Goal: Information Seeking & Learning: Learn about a topic

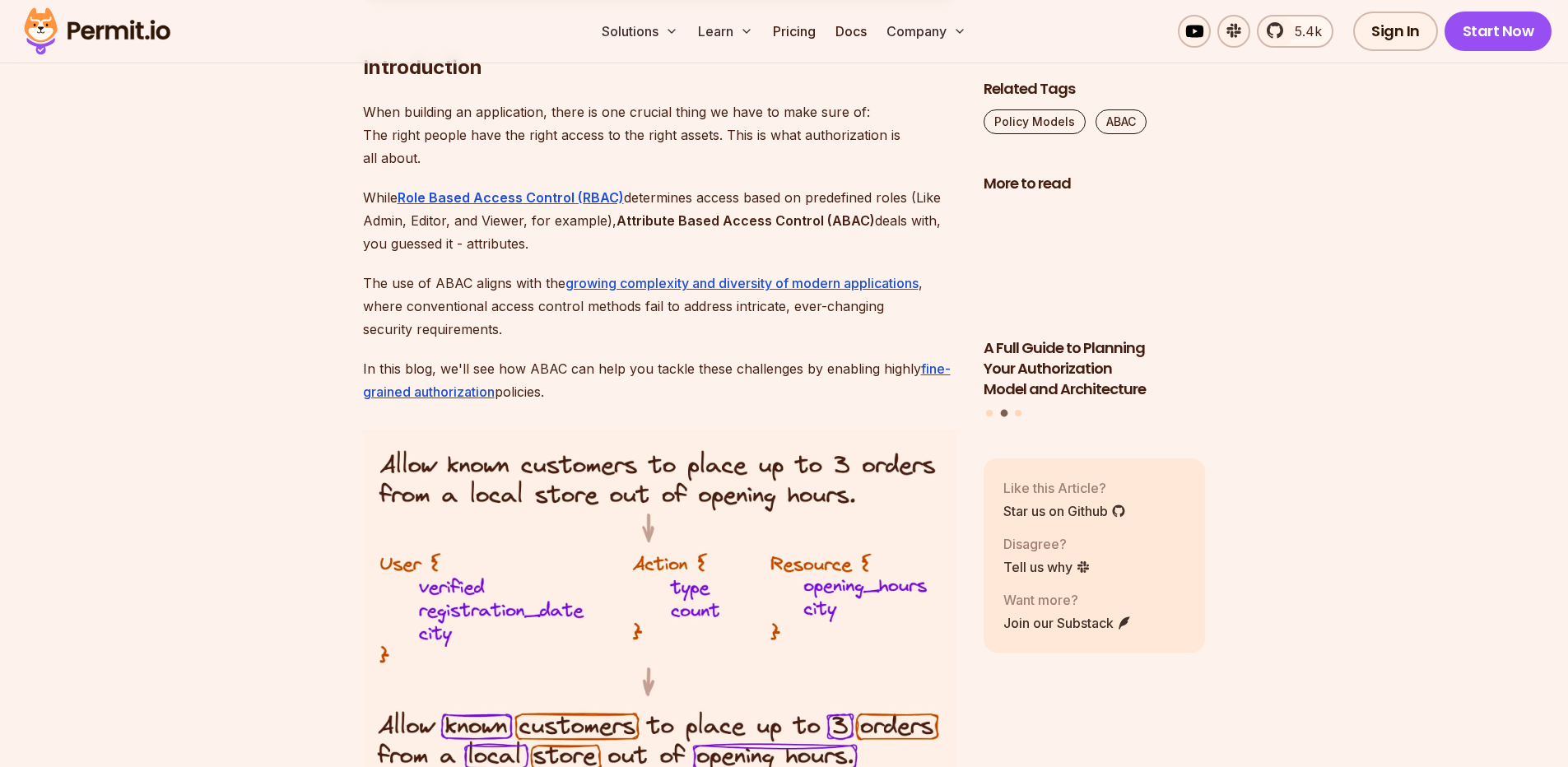
scroll to position [1086, 0]
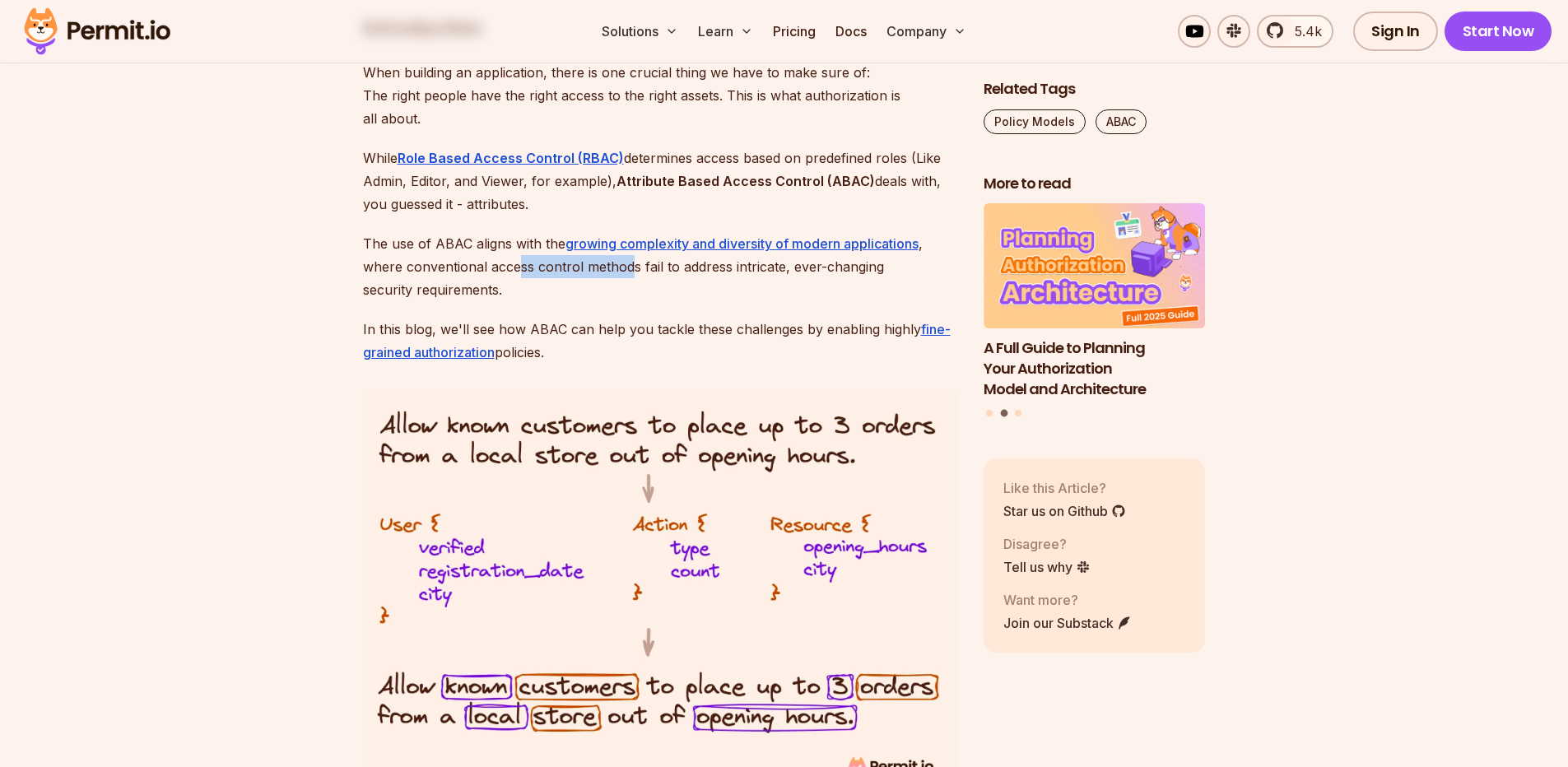
drag, startPoint x: 516, startPoint y: 256, endPoint x: 626, endPoint y: 262, distance: 110.2
click at [626, 262] on p "The use of ABAC aligns with the growing complexity and diversity of modern appl…" at bounding box center [659, 266] width 594 height 69
click at [699, 274] on p "The use of ABAC aligns with the growing complexity and diversity of modern appl…" at bounding box center [659, 266] width 594 height 69
drag, startPoint x: 728, startPoint y: 269, endPoint x: 868, endPoint y: 257, distance: 140.5
click at [859, 257] on p "The use of ABAC aligns with the growing complexity and diversity of modern appl…" at bounding box center [659, 266] width 594 height 69
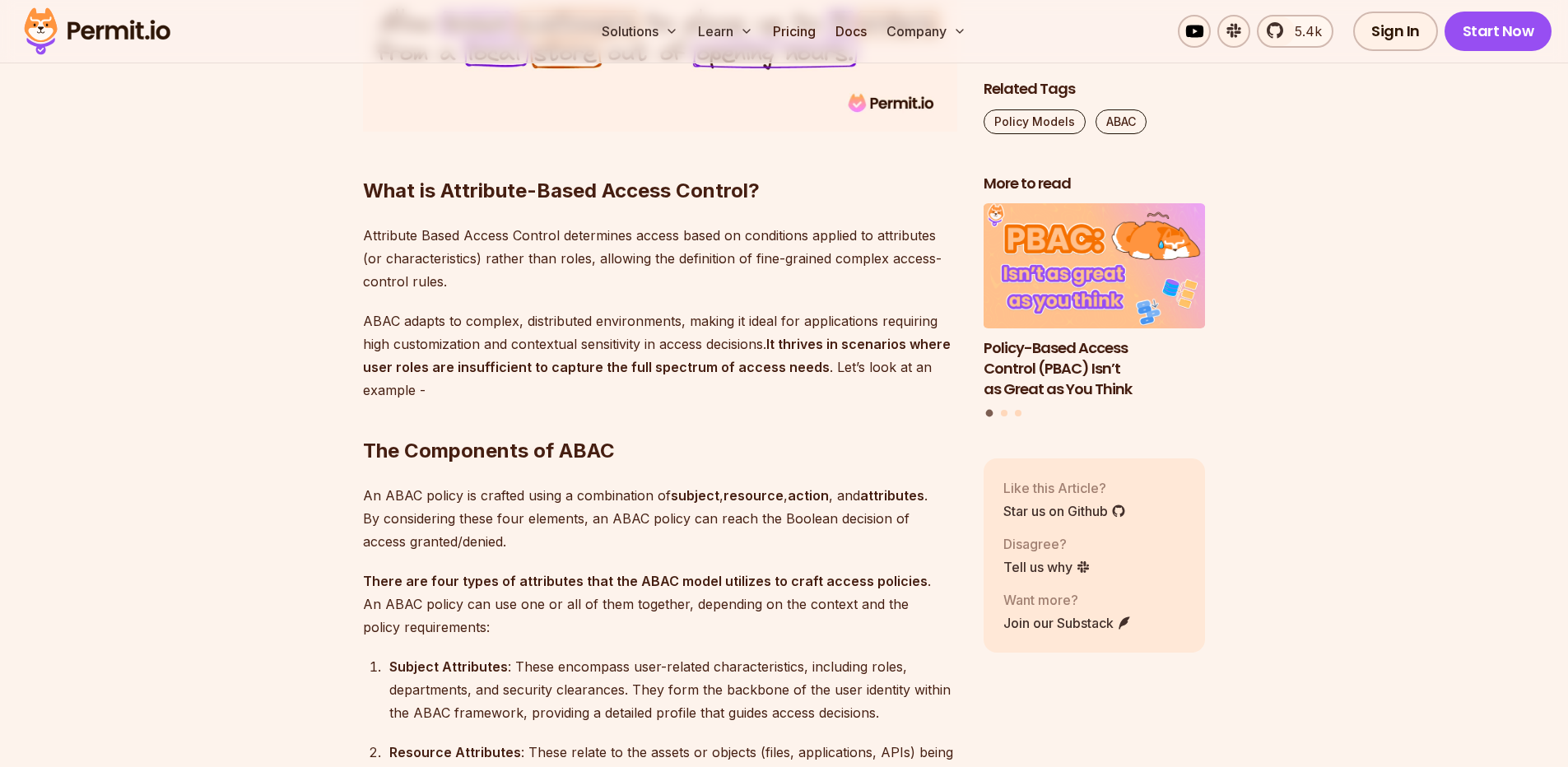
scroll to position [1776, 0]
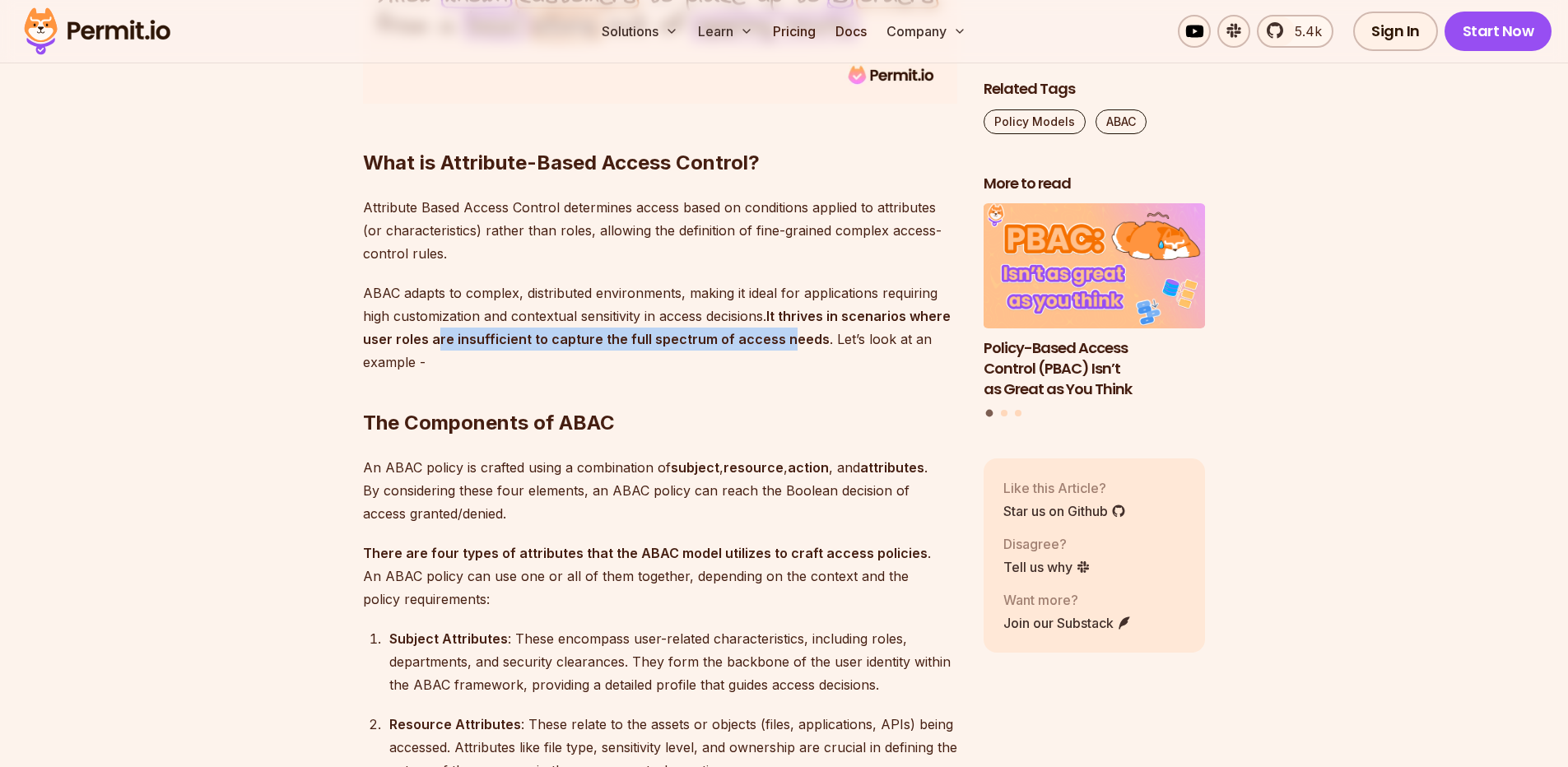
drag, startPoint x: 437, startPoint y: 346, endPoint x: 779, endPoint y: 330, distance: 342.4
click at [779, 330] on strong "It thrives in scenarios where user roles are insufficient to capture the full s…" at bounding box center [657, 328] width 587 height 40
click at [800, 330] on strong "It thrives in scenarios where user roles are insufficient to capture the full s…" at bounding box center [657, 328] width 587 height 40
drag, startPoint x: 484, startPoint y: 346, endPoint x: 814, endPoint y: 330, distance: 330.4
click at [814, 330] on p "ABAC adapts to complex, distributed environments, making it ideal for applicati…" at bounding box center [659, 327] width 594 height 92
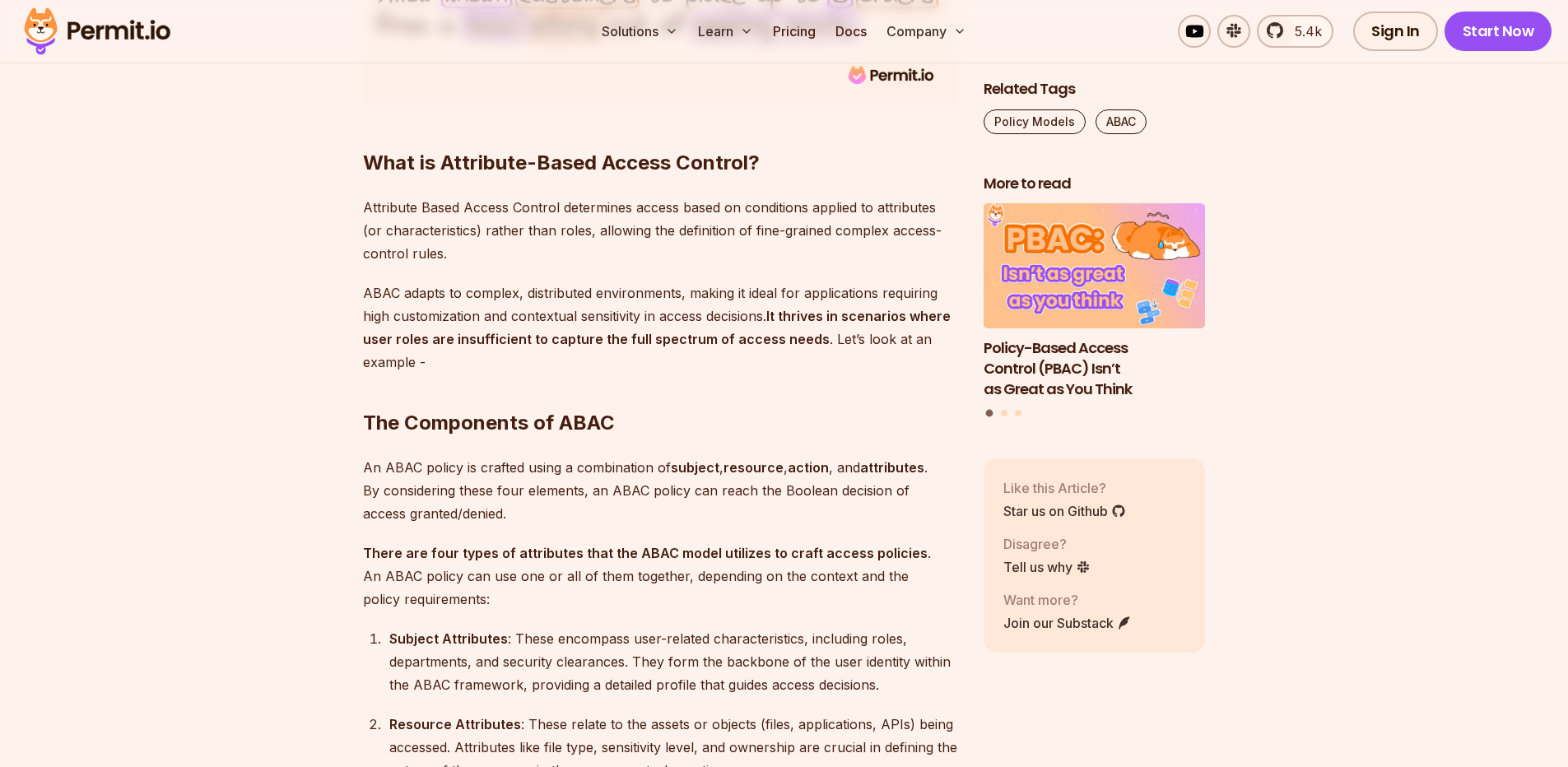
click at [818, 405] on h2 "The Components of ABAC" at bounding box center [659, 389] width 594 height 92
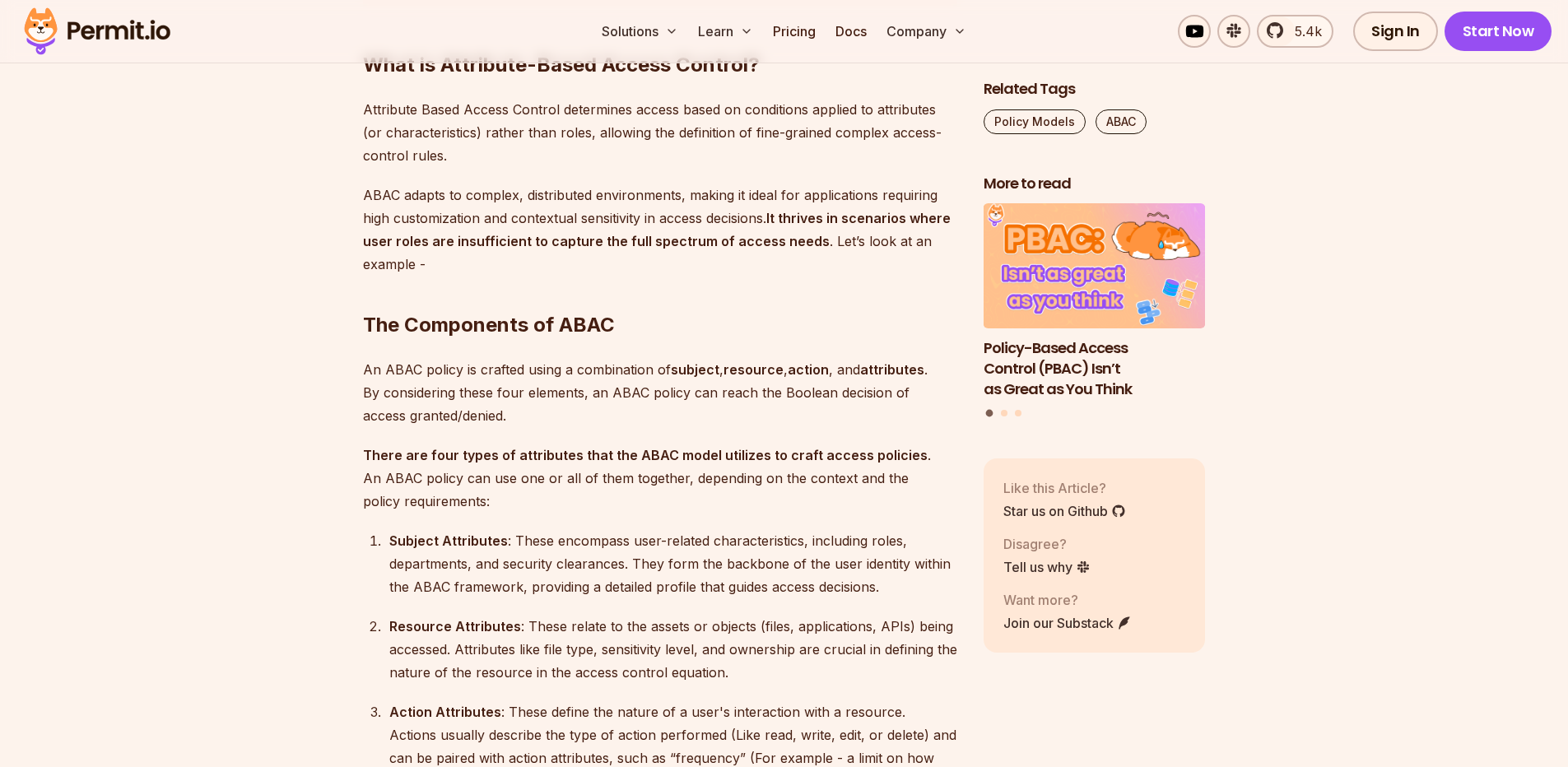
scroll to position [1875, 0]
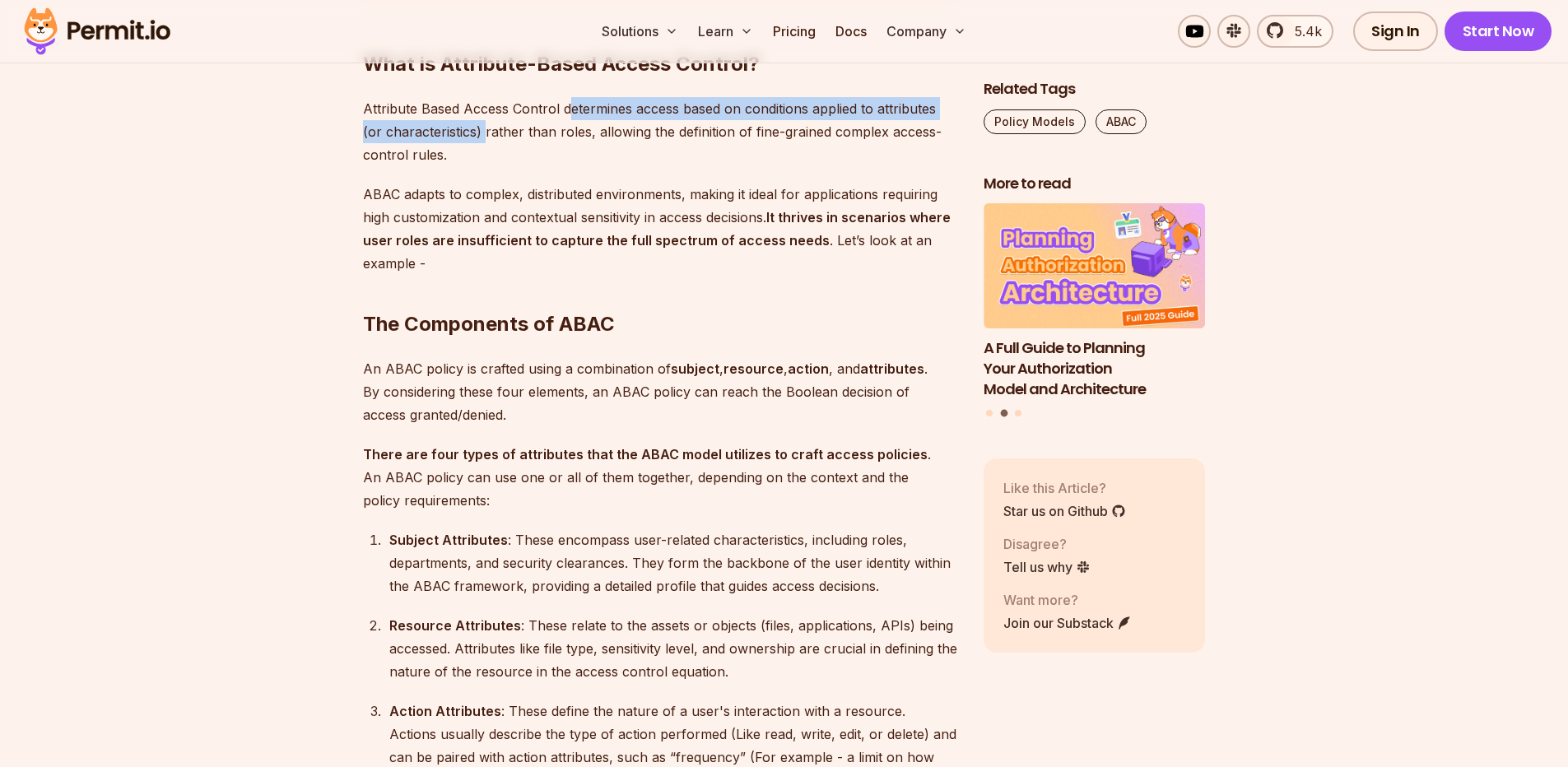
drag, startPoint x: 464, startPoint y: 134, endPoint x: 570, endPoint y: 116, distance: 107.5
click at [570, 116] on p "Attribute Based Access Control determines access based on conditions applied to…" at bounding box center [659, 131] width 594 height 69
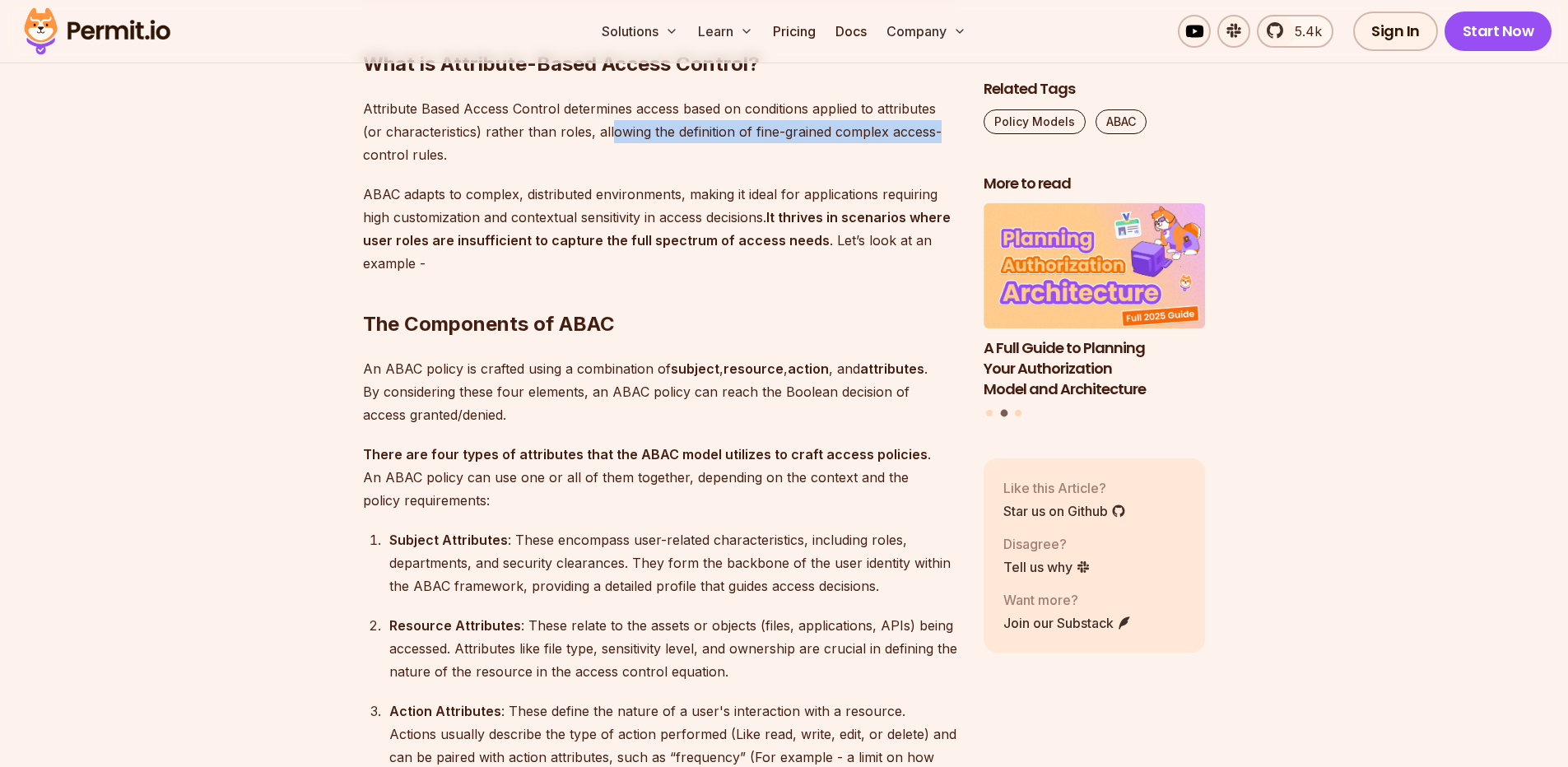
drag, startPoint x: 589, startPoint y: 128, endPoint x: 919, endPoint y: 130, distance: 330.0
click at [919, 129] on p "Attribute Based Access Control determines access based on conditions applied to…" at bounding box center [659, 131] width 594 height 69
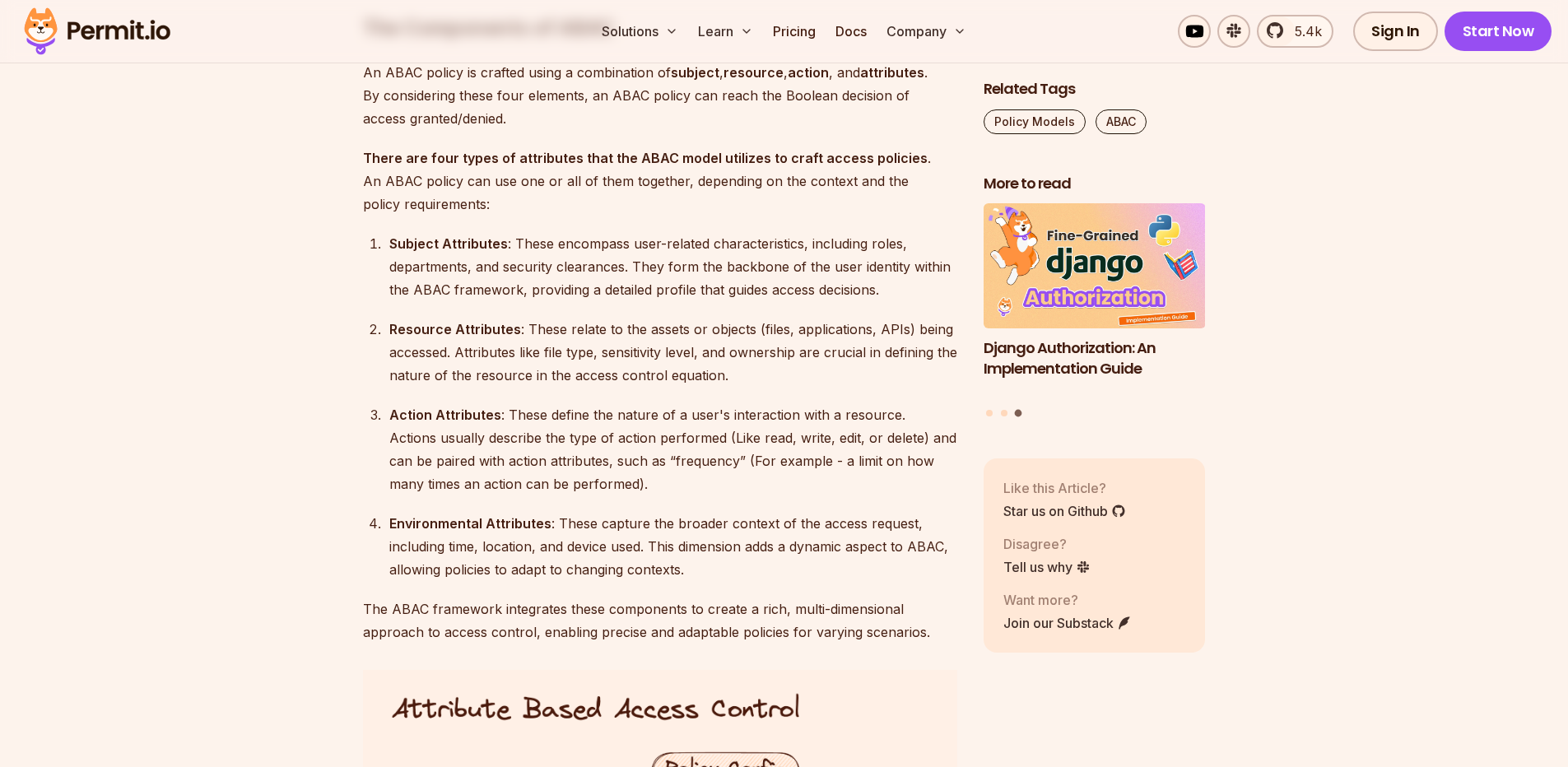
scroll to position [2073, 0]
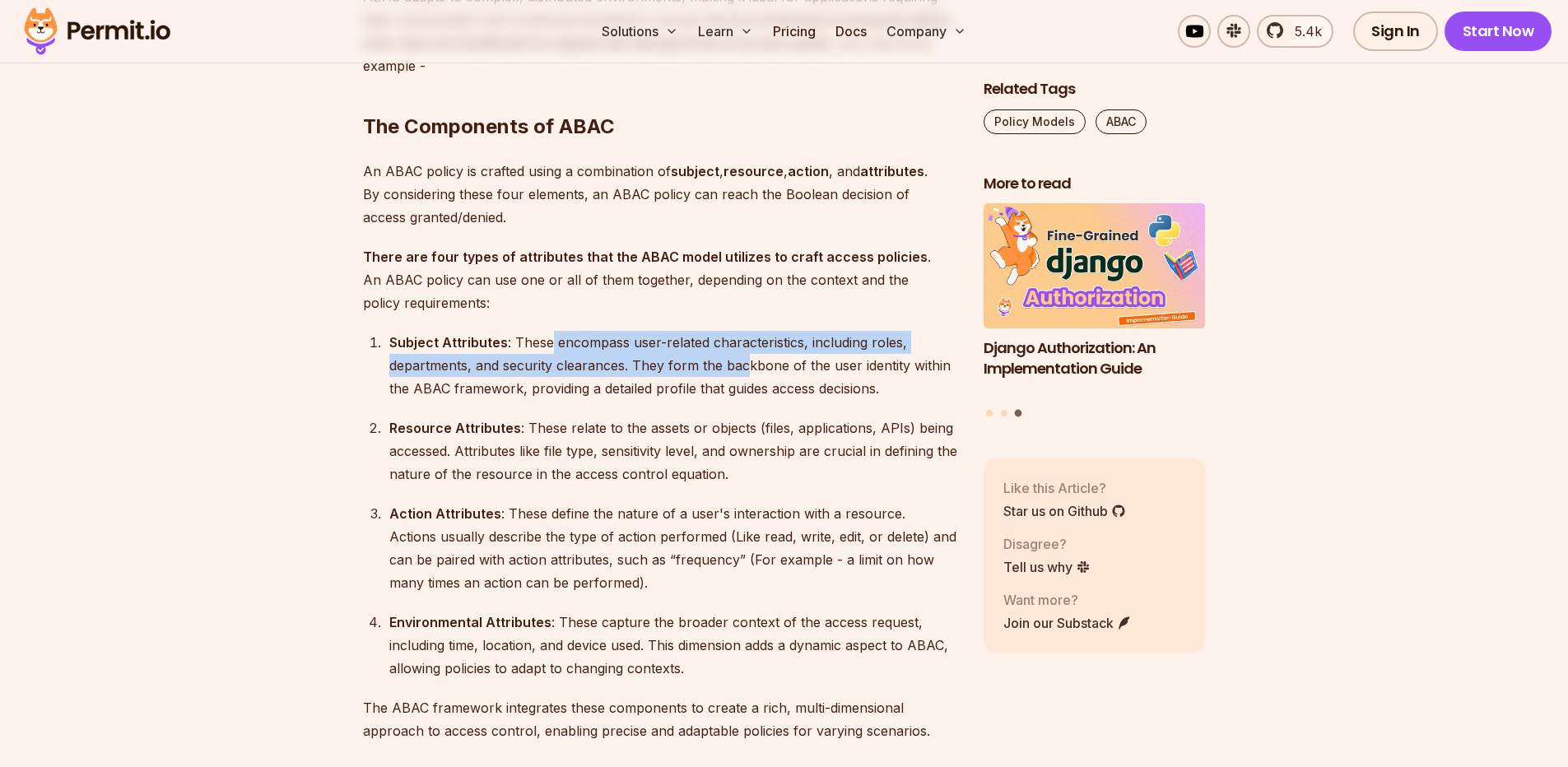
drag, startPoint x: 550, startPoint y: 349, endPoint x: 746, endPoint y: 361, distance: 196.4
click at [746, 361] on div "Subject Attributes : These encompass user-related characteristics, including ro…" at bounding box center [673, 365] width 568 height 69
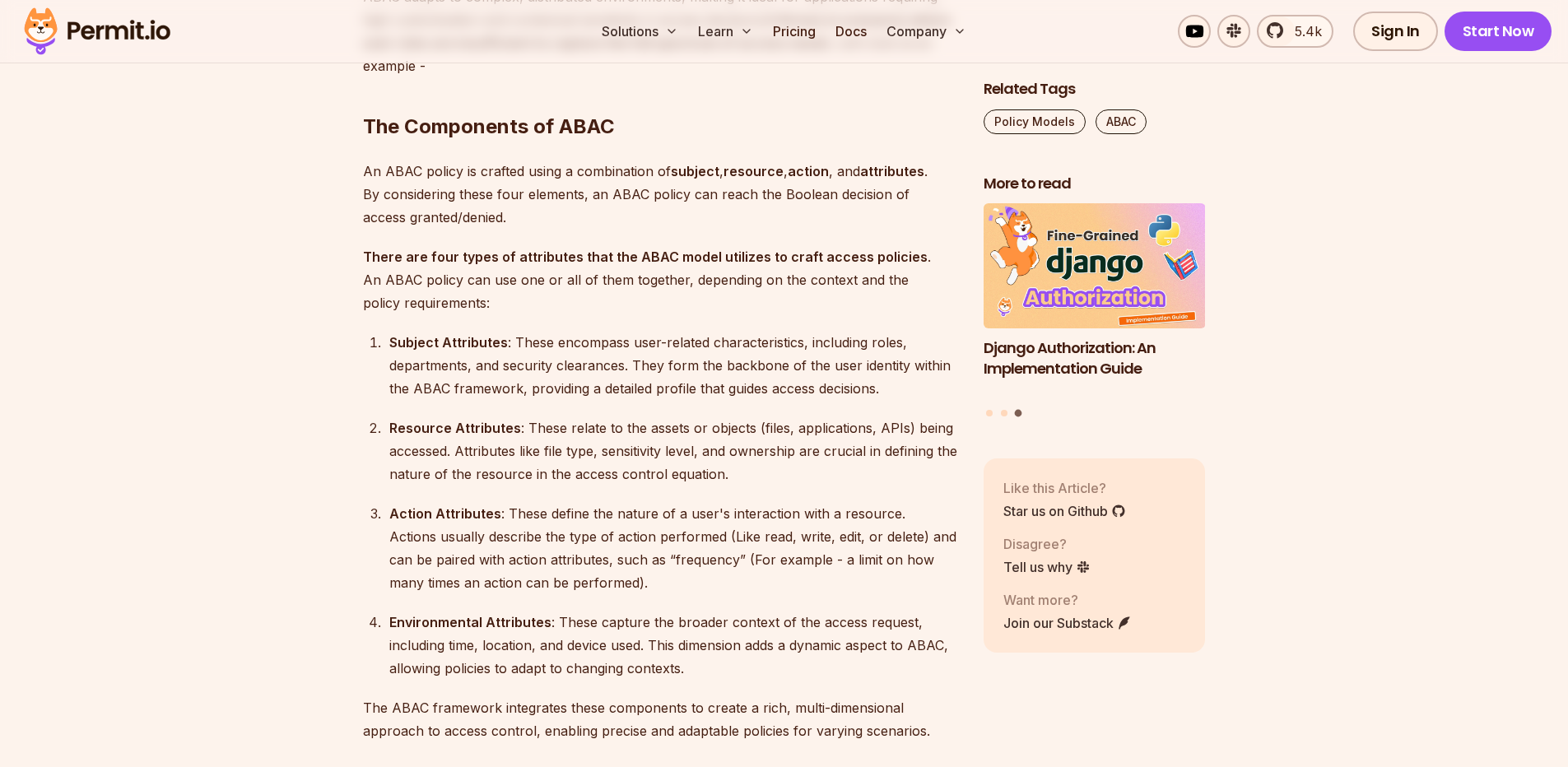
click at [775, 361] on div "Subject Attributes : These encompass user-related characteristics, including ro…" at bounding box center [673, 365] width 568 height 69
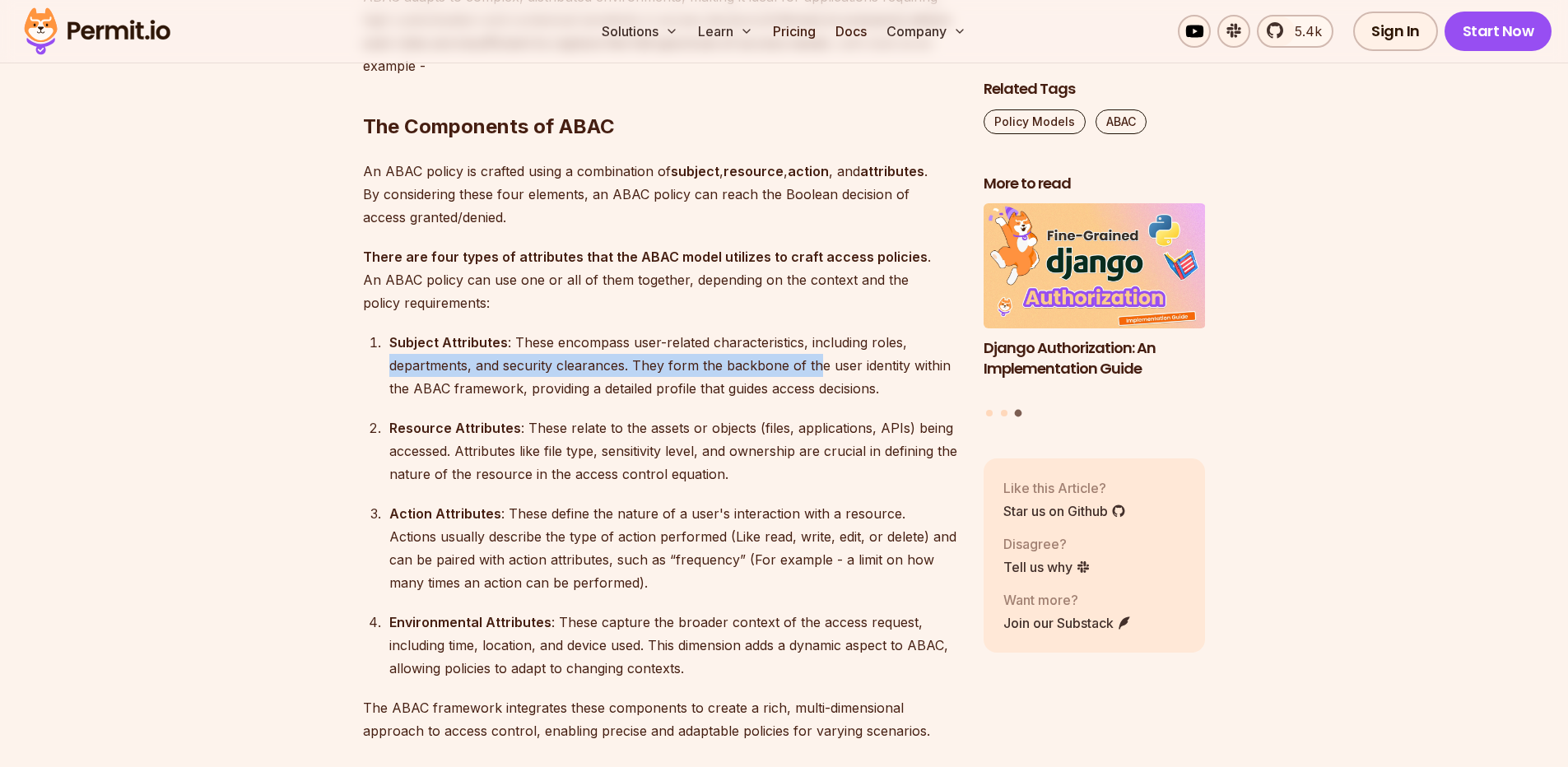
drag, startPoint x: 817, startPoint y: 358, endPoint x: 915, endPoint y: 348, distance: 98.5
click at [915, 348] on div "Subject Attributes : These encompass user-related characteristics, including ro…" at bounding box center [673, 365] width 568 height 69
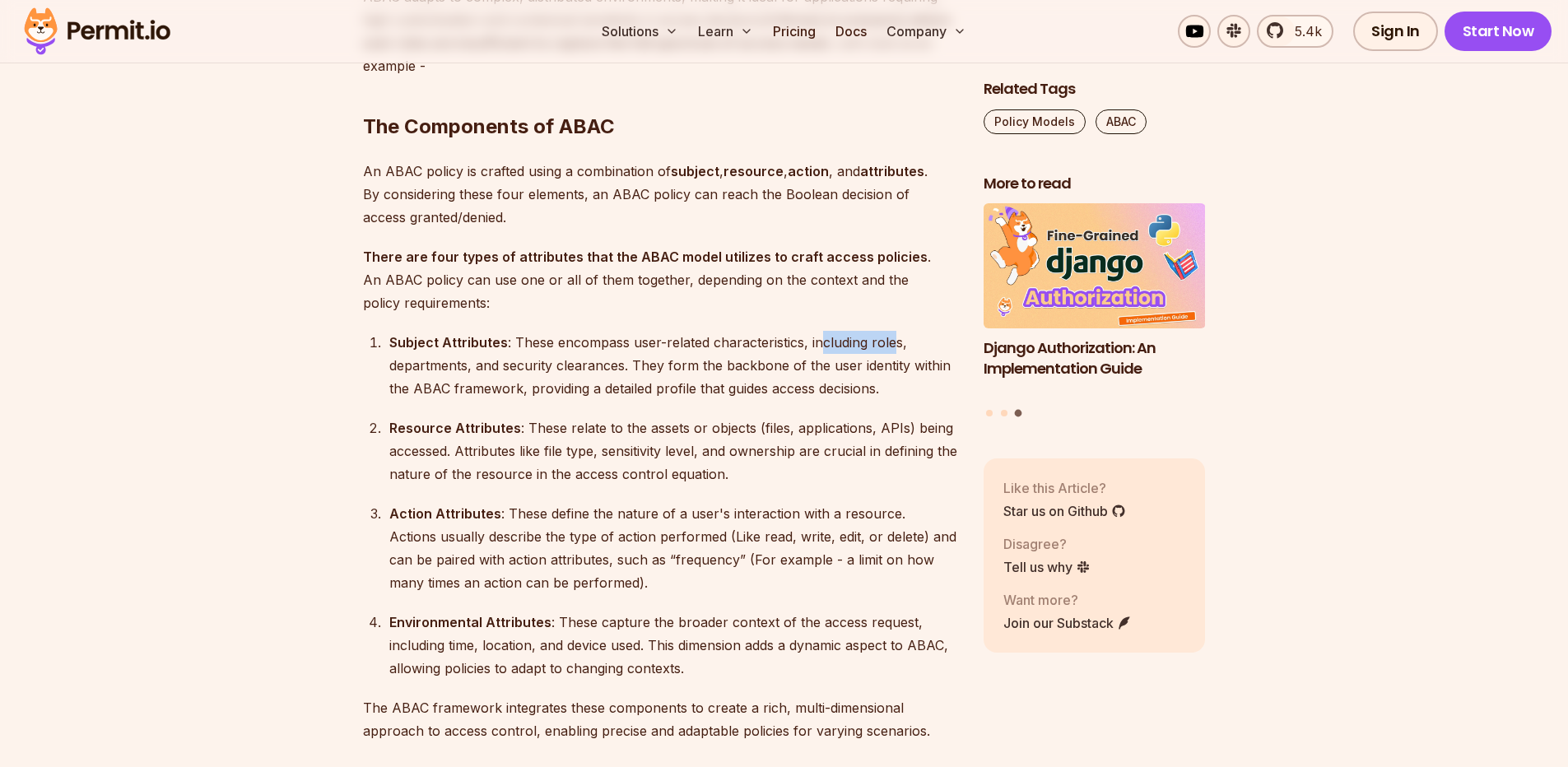
drag, startPoint x: 816, startPoint y: 339, endPoint x: 943, endPoint y: 331, distance: 127.3
click at [940, 332] on div "Subject Attributes : These encompass user-related characteristics, including ro…" at bounding box center [673, 365] width 568 height 69
drag, startPoint x: 442, startPoint y: 359, endPoint x: 482, endPoint y: 367, distance: 40.8
click at [479, 367] on div "Subject Attributes : These encompass user-related characteristics, including ro…" at bounding box center [673, 365] width 568 height 69
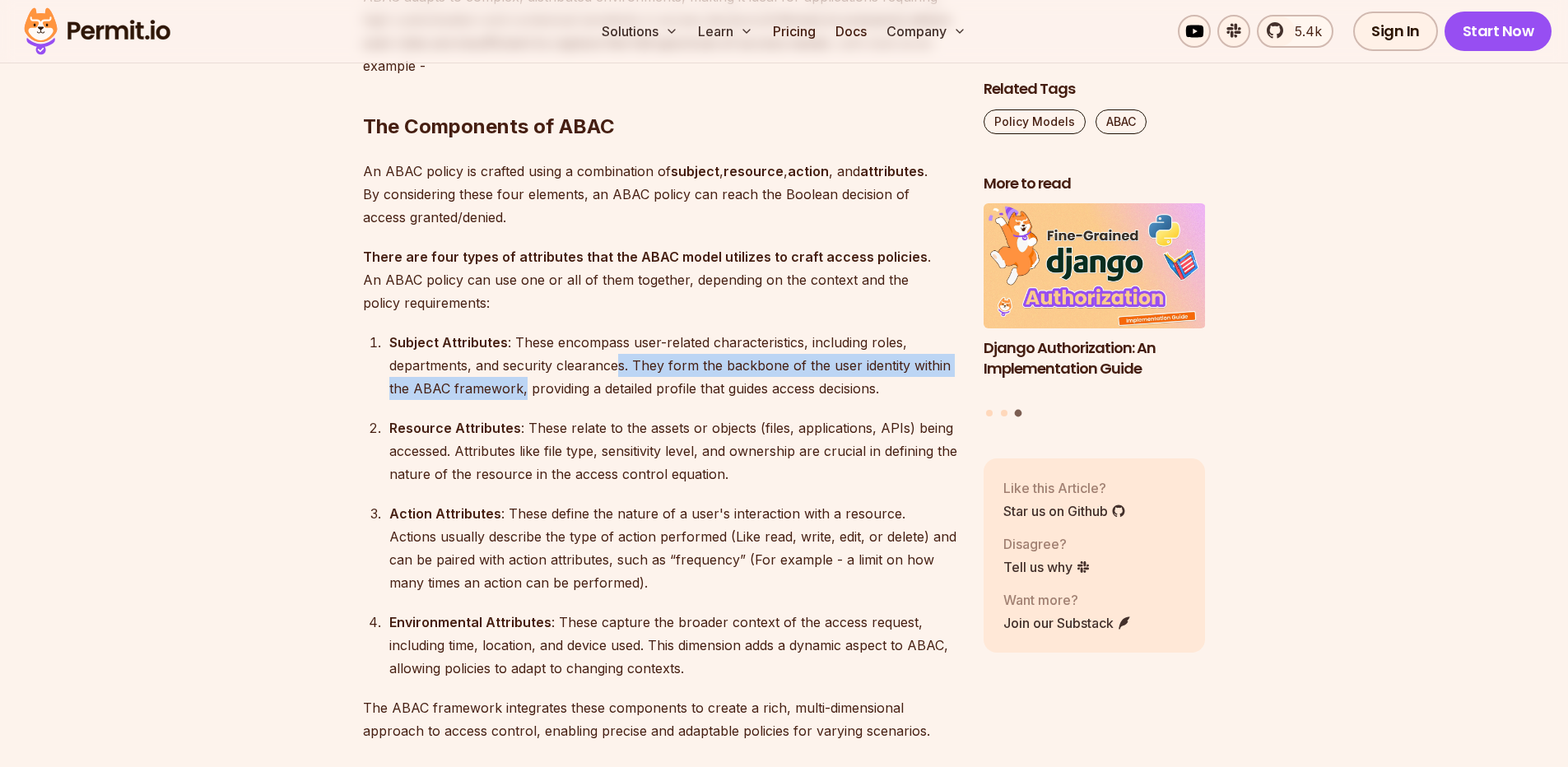
drag, startPoint x: 523, startPoint y: 378, endPoint x: 619, endPoint y: 373, distance: 96.1
click at [619, 373] on div "Subject Attributes : These encompass user-related characteristics, including ro…" at bounding box center [673, 365] width 568 height 69
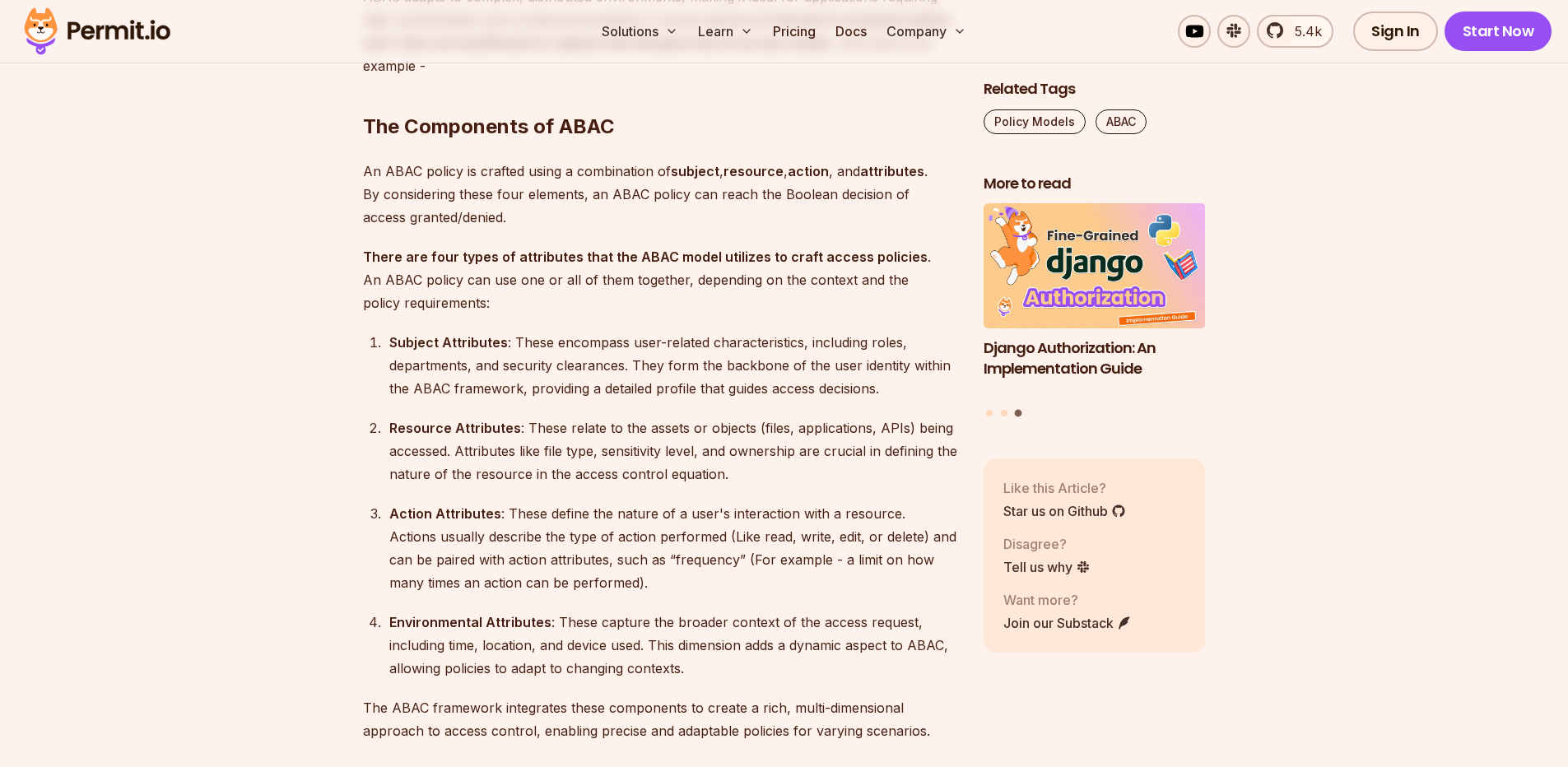
click at [571, 373] on div "Subject Attributes : These encompass user-related characteristics, including ro…" at bounding box center [673, 365] width 568 height 69
drag, startPoint x: 625, startPoint y: 367, endPoint x: 665, endPoint y: 367, distance: 40.0
click at [641, 367] on div "Subject Attributes : These encompass user-related characteristics, including ro…" at bounding box center [673, 365] width 568 height 69
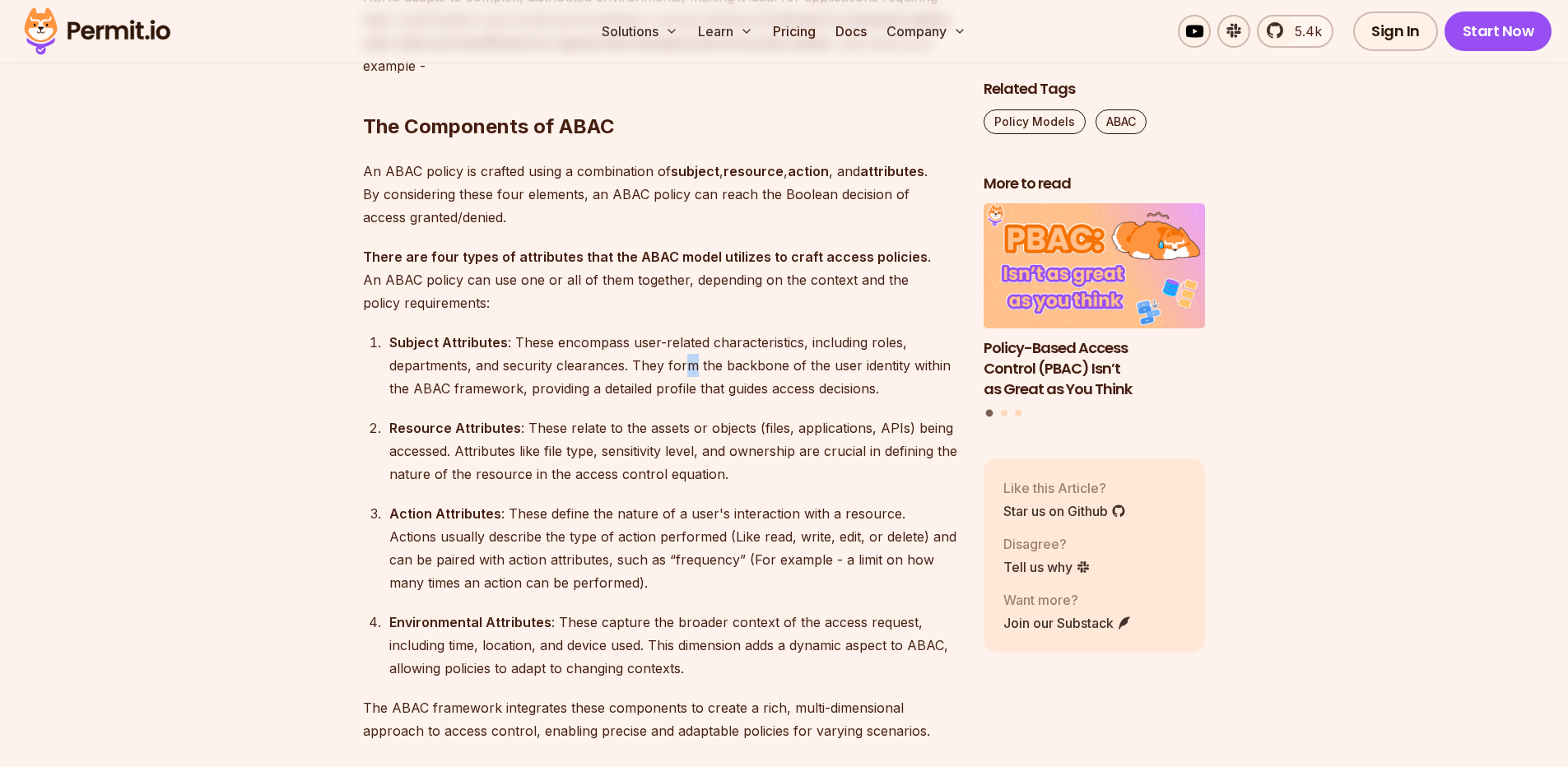
drag, startPoint x: 685, startPoint y: 369, endPoint x: 700, endPoint y: 372, distance: 15.3
click at [694, 371] on div "Subject Attributes : These encompass user-related characteristics, including ro…" at bounding box center [673, 365] width 568 height 69
drag, startPoint x: 661, startPoint y: 370, endPoint x: 766, endPoint y: 372, distance: 105.0
click at [765, 372] on div "Subject Attributes : These encompass user-related characteristics, including ro…" at bounding box center [673, 365] width 568 height 69
click at [802, 372] on div "Subject Attributes : These encompass user-related characteristics, including ro…" at bounding box center [673, 365] width 568 height 69
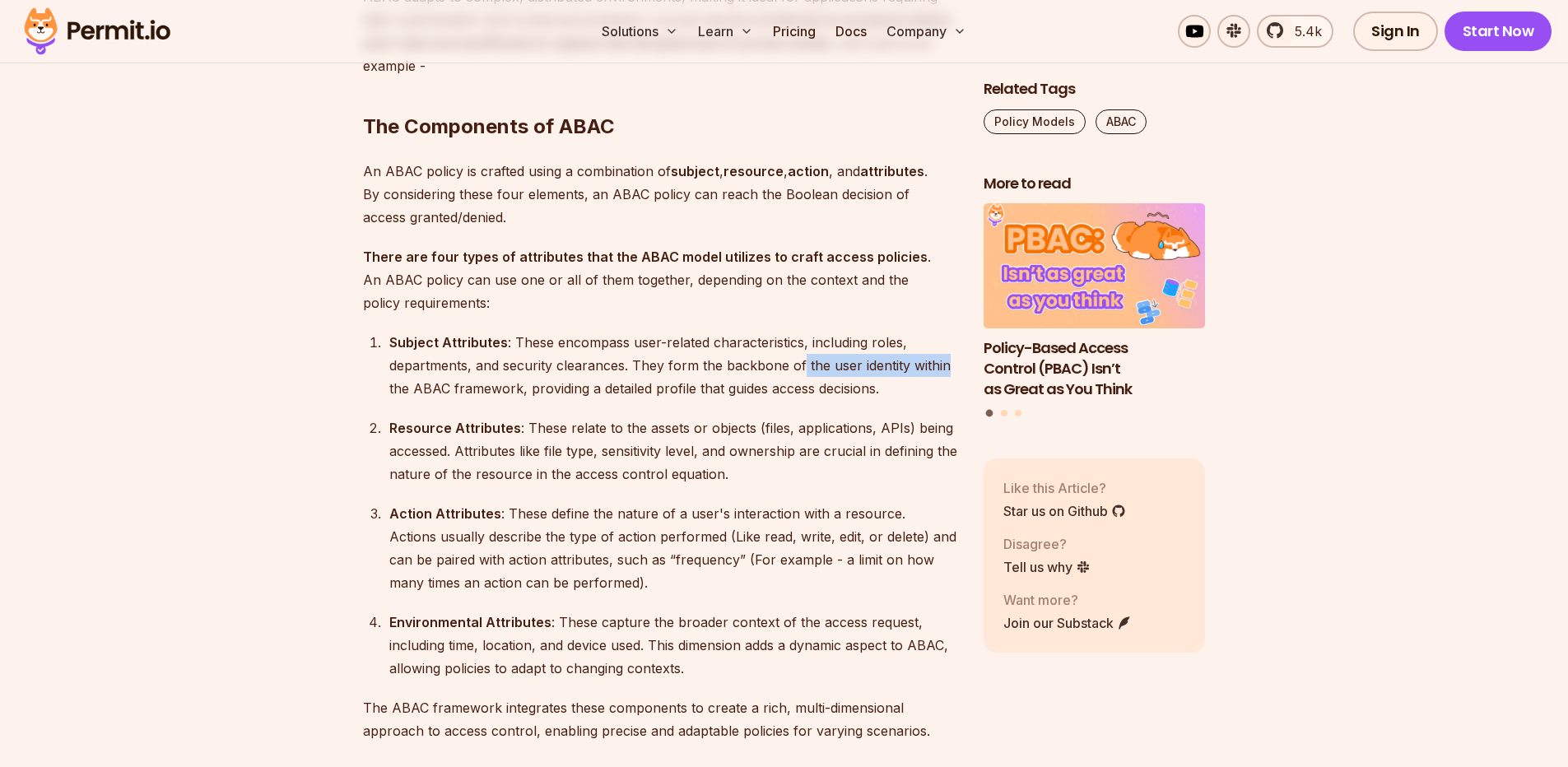
drag, startPoint x: 802, startPoint y: 372, endPoint x: 939, endPoint y: 364, distance: 137.2
click at [939, 364] on div "Subject Attributes : These encompass user-related characteristics, including ro…" at bounding box center [673, 365] width 568 height 69
drag, startPoint x: 392, startPoint y: 387, endPoint x: 420, endPoint y: 394, distance: 28.9
click at [419, 394] on div "Subject Attributes : These encompass user-related characteristics, including ro…" at bounding box center [673, 365] width 568 height 69
drag, startPoint x: 536, startPoint y: 391, endPoint x: 688, endPoint y: 385, distance: 152.1
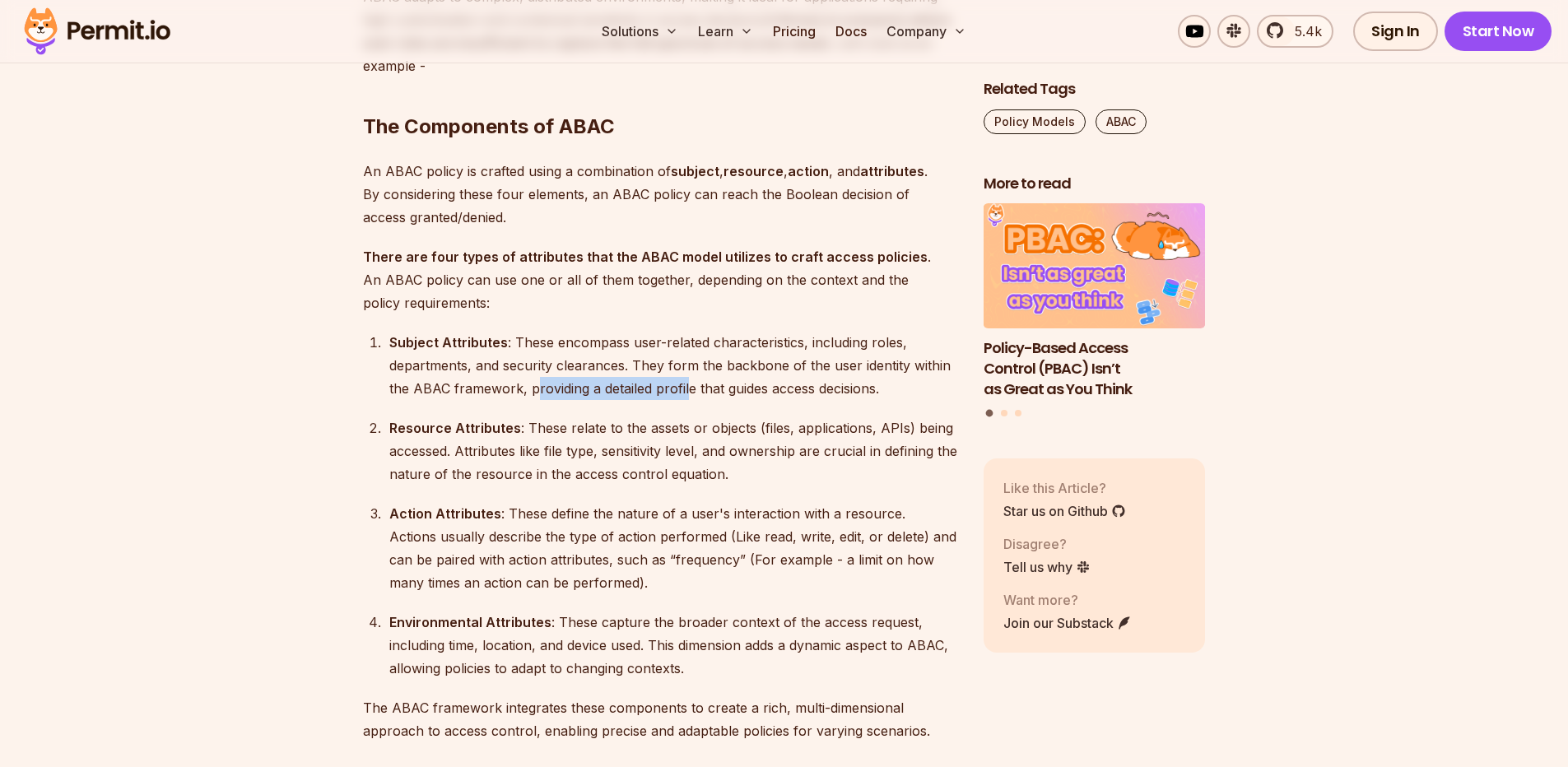
click at [688, 385] on div "Subject Attributes : These encompass user-related characteristics, including ro…" at bounding box center [673, 365] width 568 height 69
click at [711, 406] on ol "Subject Attributes : These encompass user-related characteristics, including ro…" at bounding box center [659, 505] width 594 height 348
click at [739, 443] on div "Resource Attributes : These relate to the assets or objects (files, application…" at bounding box center [673, 451] width 568 height 69
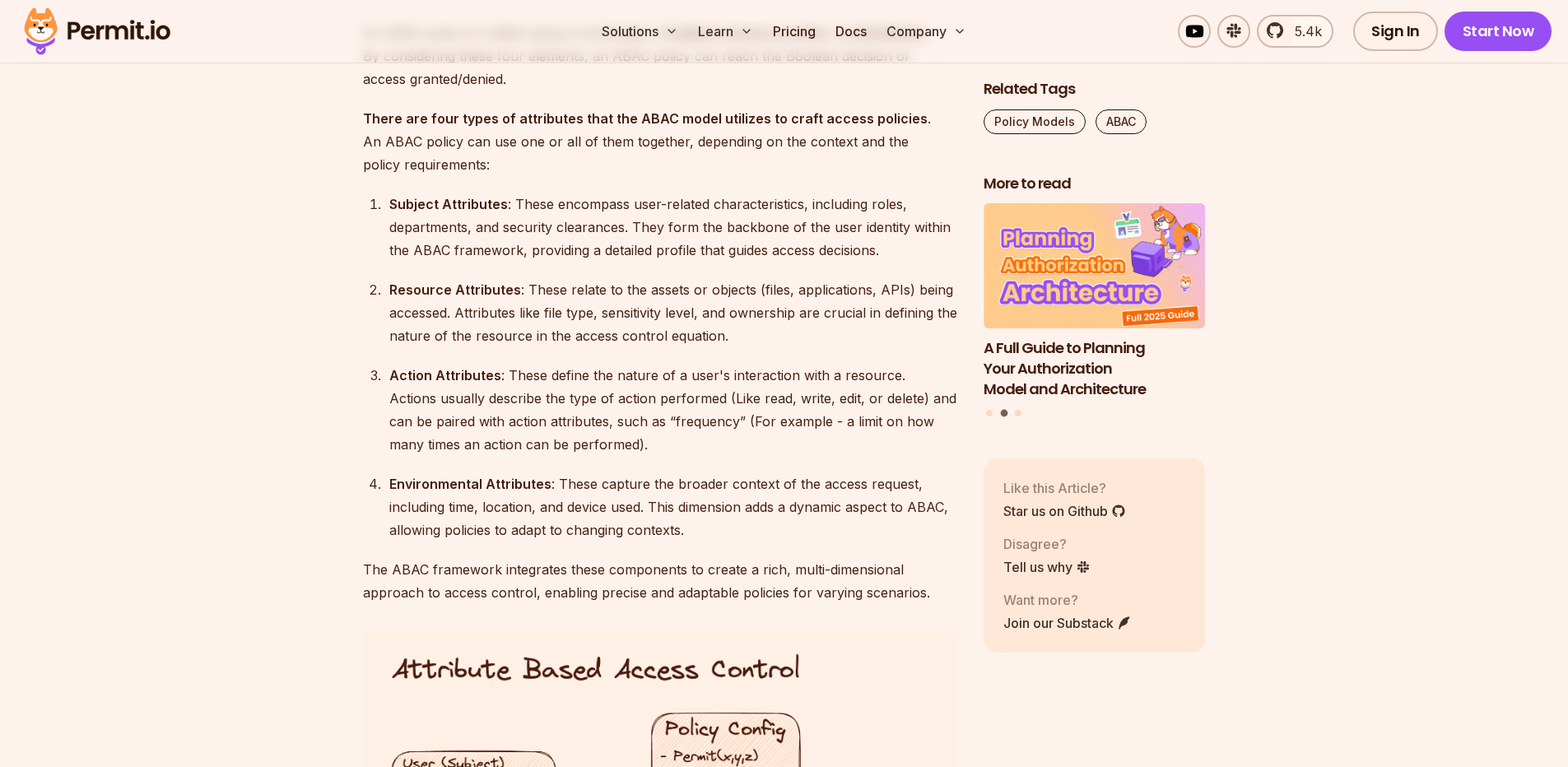
scroll to position [2171, 0]
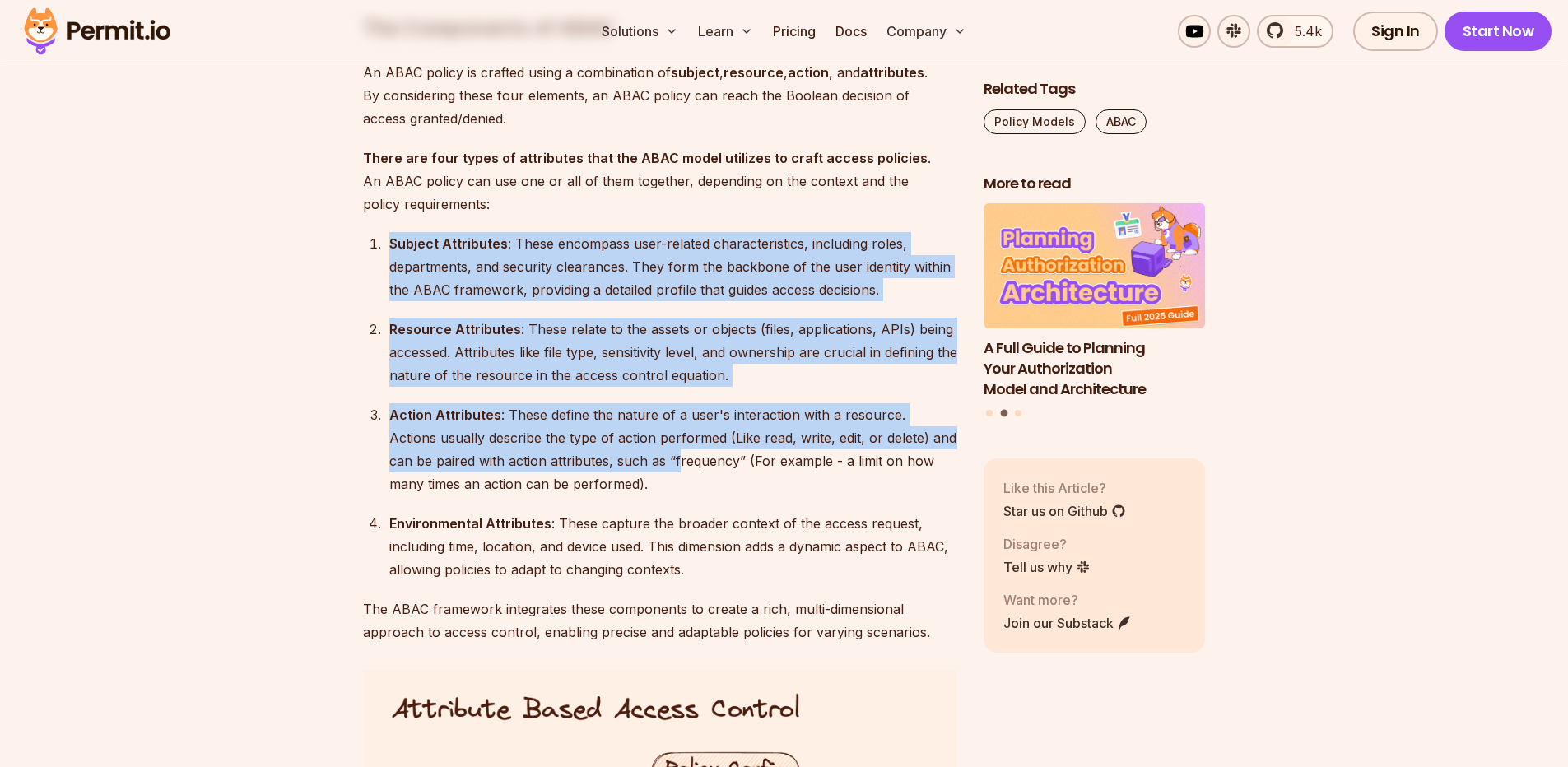
drag, startPoint x: 374, startPoint y: 241, endPoint x: 680, endPoint y: 467, distance: 380.4
click at [680, 467] on ol "Subject Attributes : These encompass user-related characteristics, including ro…" at bounding box center [659, 406] width 594 height 348
click at [562, 367] on div "Resource Attributes : These relate to the assets or objects (files, application…" at bounding box center [673, 351] width 568 height 69
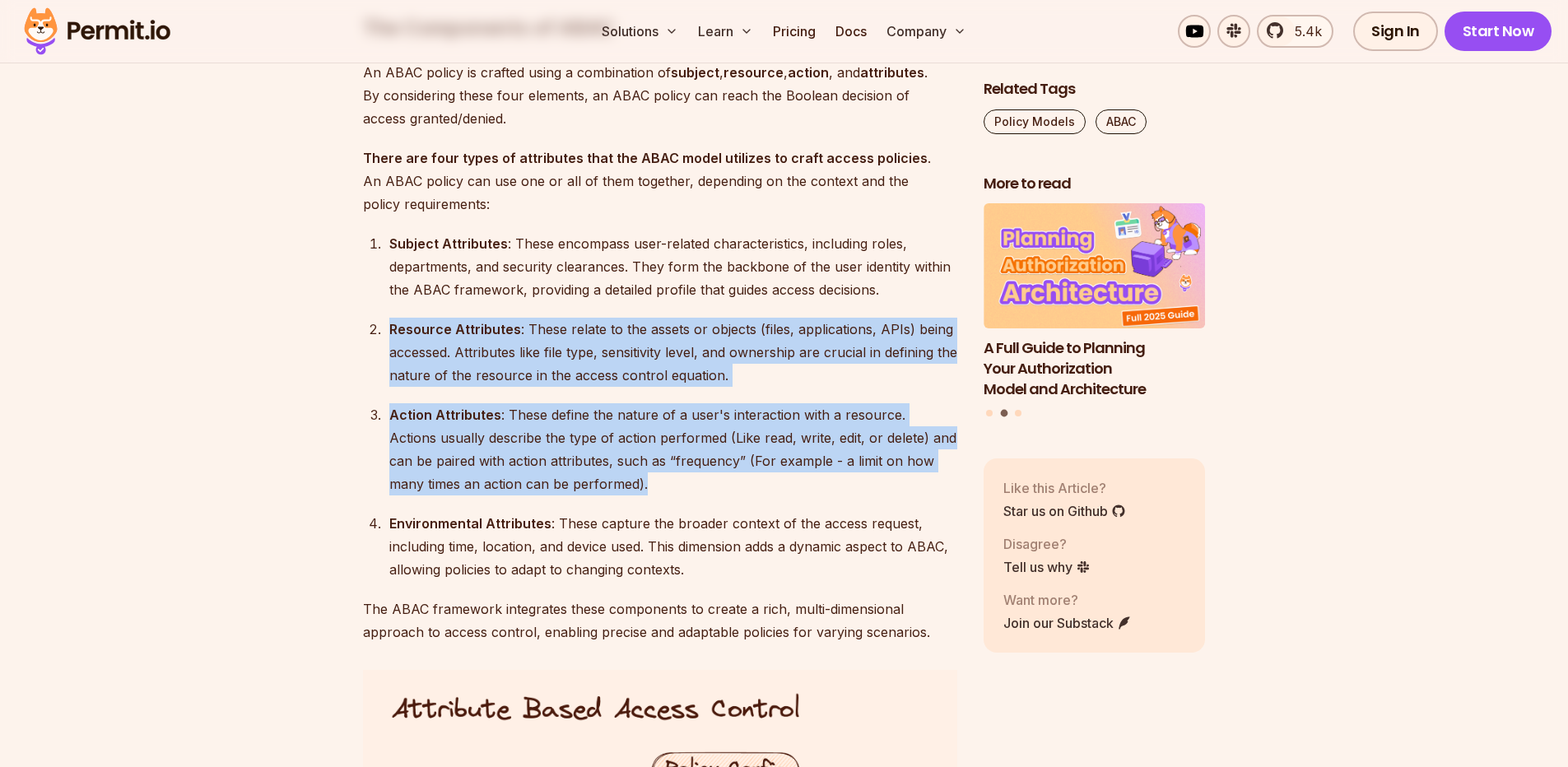
drag, startPoint x: 684, startPoint y: 489, endPoint x: 367, endPoint y: 307, distance: 365.5
click at [367, 307] on ol "Subject Attributes : These encompass user-related characteristics, including ro…" at bounding box center [659, 406] width 594 height 348
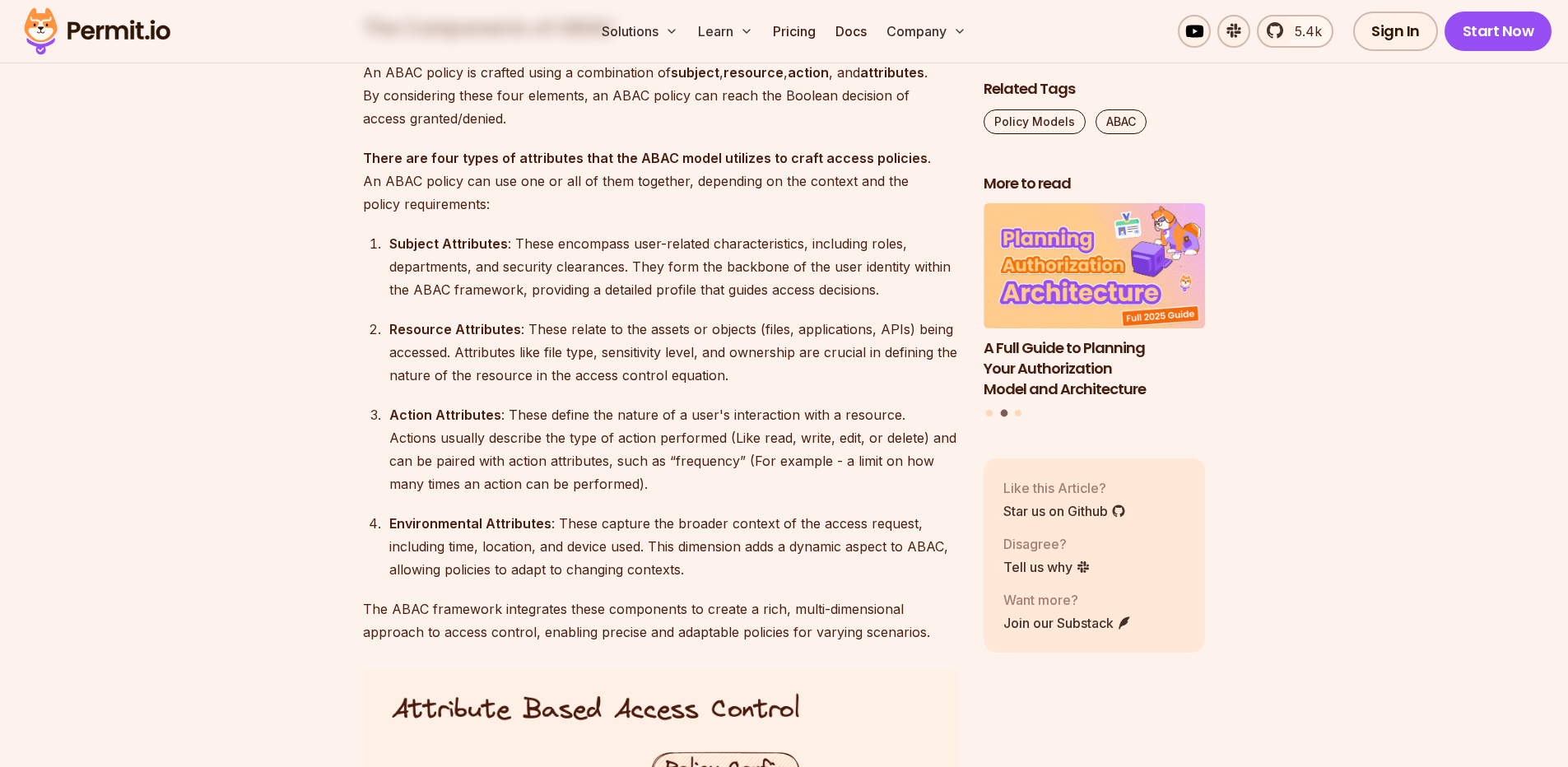
click at [385, 335] on li "Resource Attributes : These relate to the assets or objects (files, application…" at bounding box center [671, 351] width 573 height 69
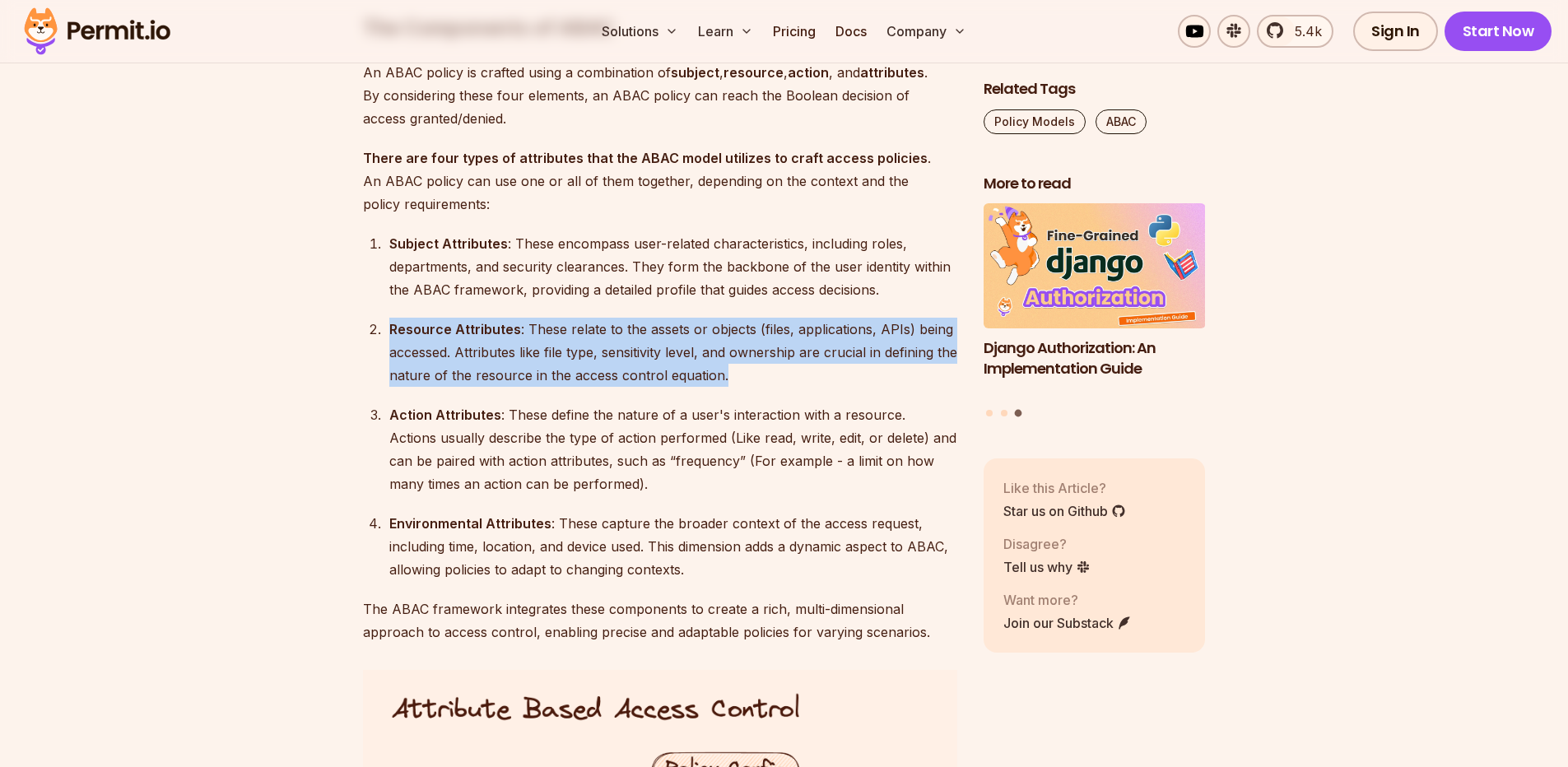
drag, startPoint x: 377, startPoint y: 333, endPoint x: 814, endPoint y: 372, distance: 438.7
click at [814, 372] on li "Resource Attributes : These relate to the assets or objects (files, application…" at bounding box center [671, 351] width 573 height 69
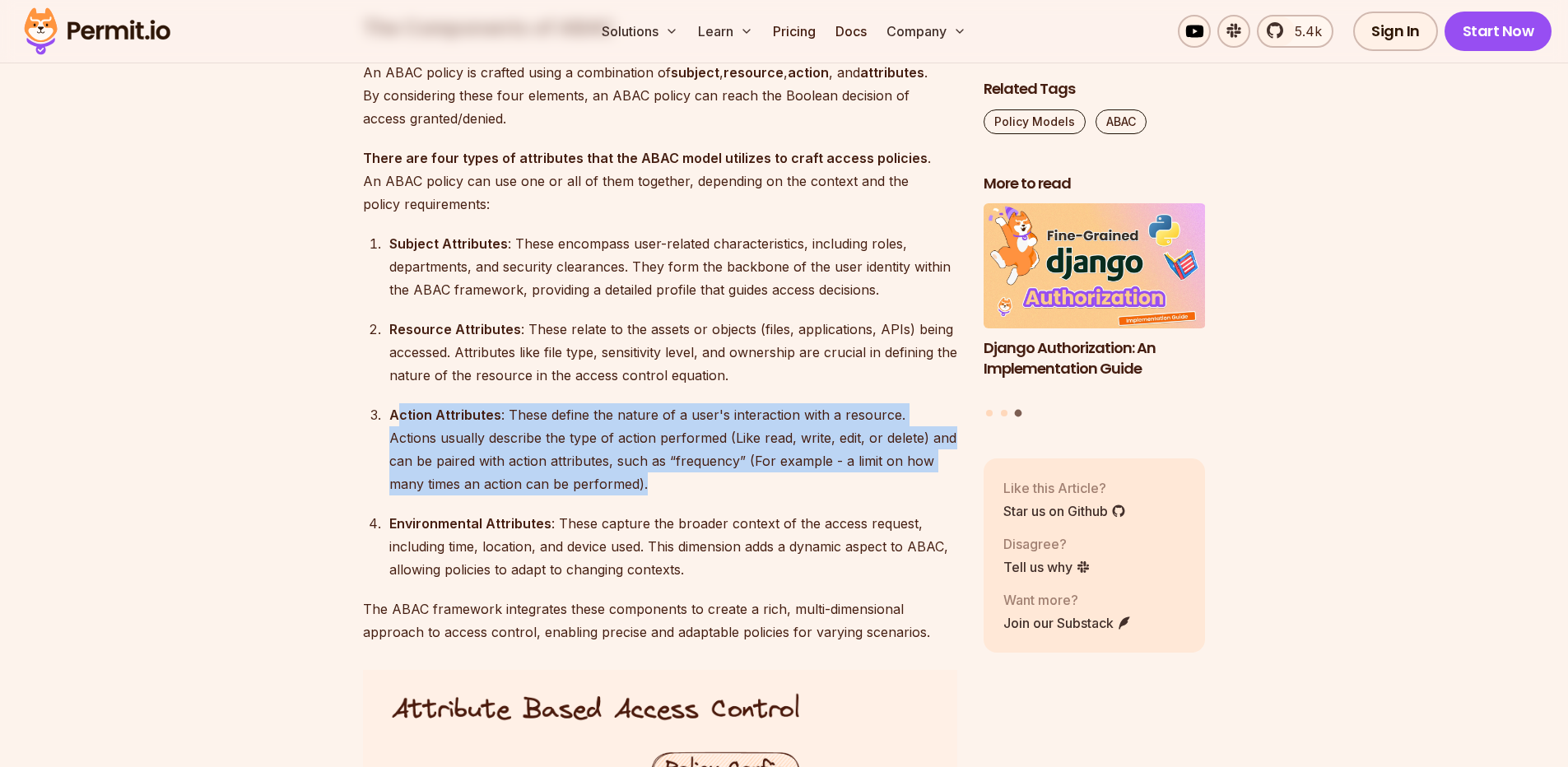
drag, startPoint x: 395, startPoint y: 413, endPoint x: 687, endPoint y: 487, distance: 301.2
click at [687, 487] on div "Action Attributes : These define the nature of a user's interaction with a reso…" at bounding box center [673, 449] width 568 height 92
click at [700, 487] on div "Action Attributes : These define the nature of a user's interaction with a reso…" at bounding box center [673, 449] width 568 height 92
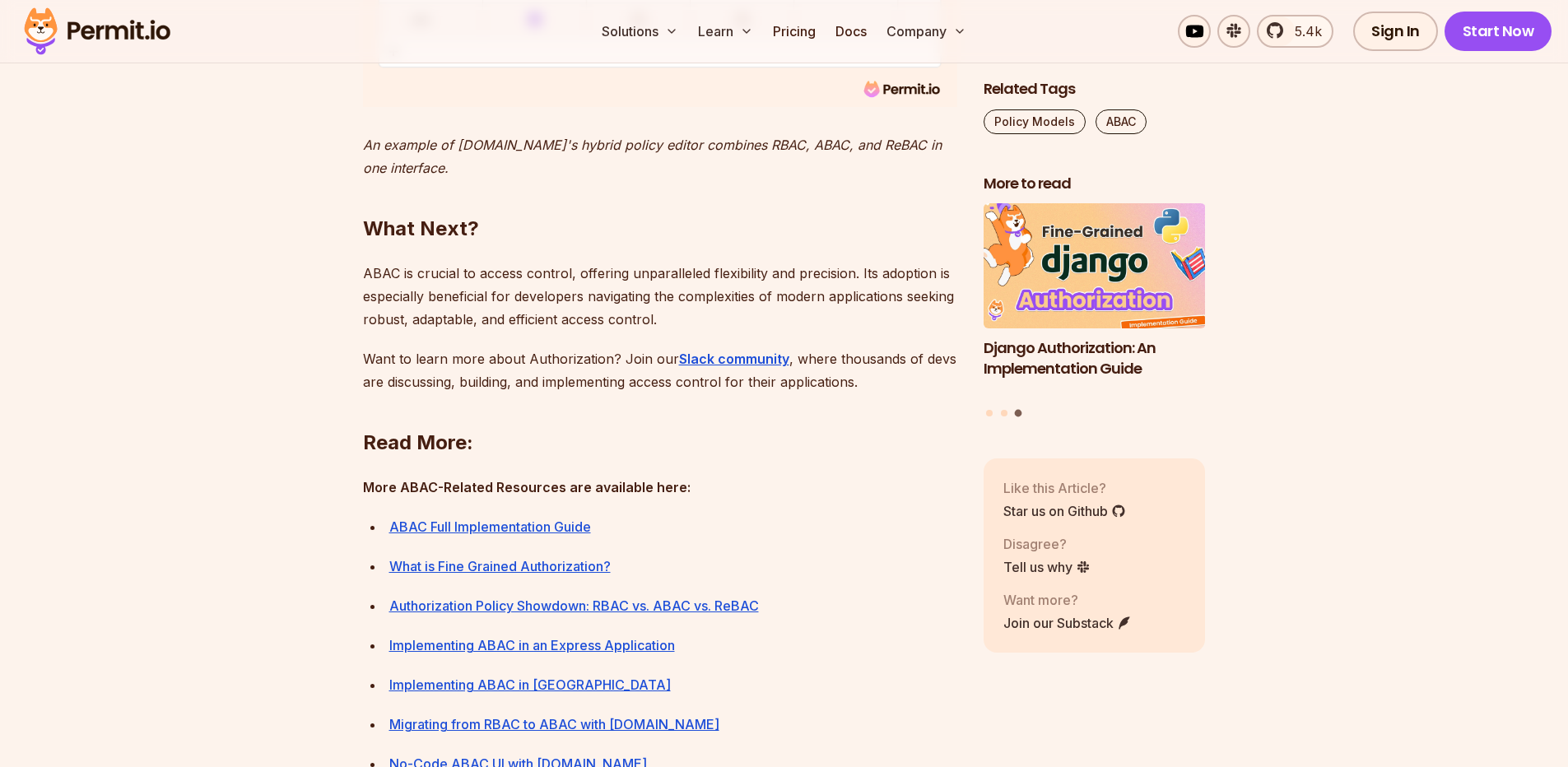
scroll to position [7107, 0]
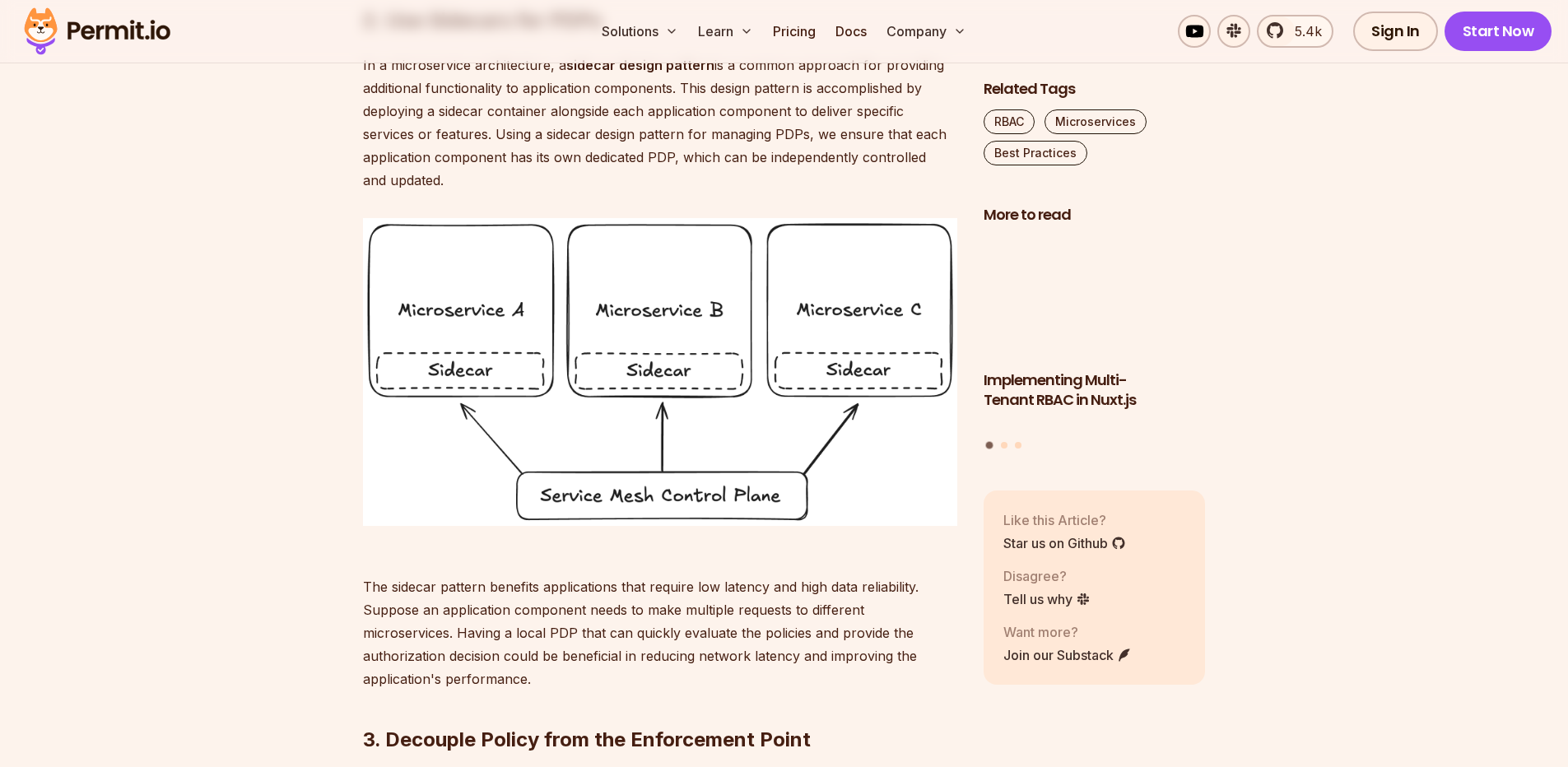
scroll to position [2073, 0]
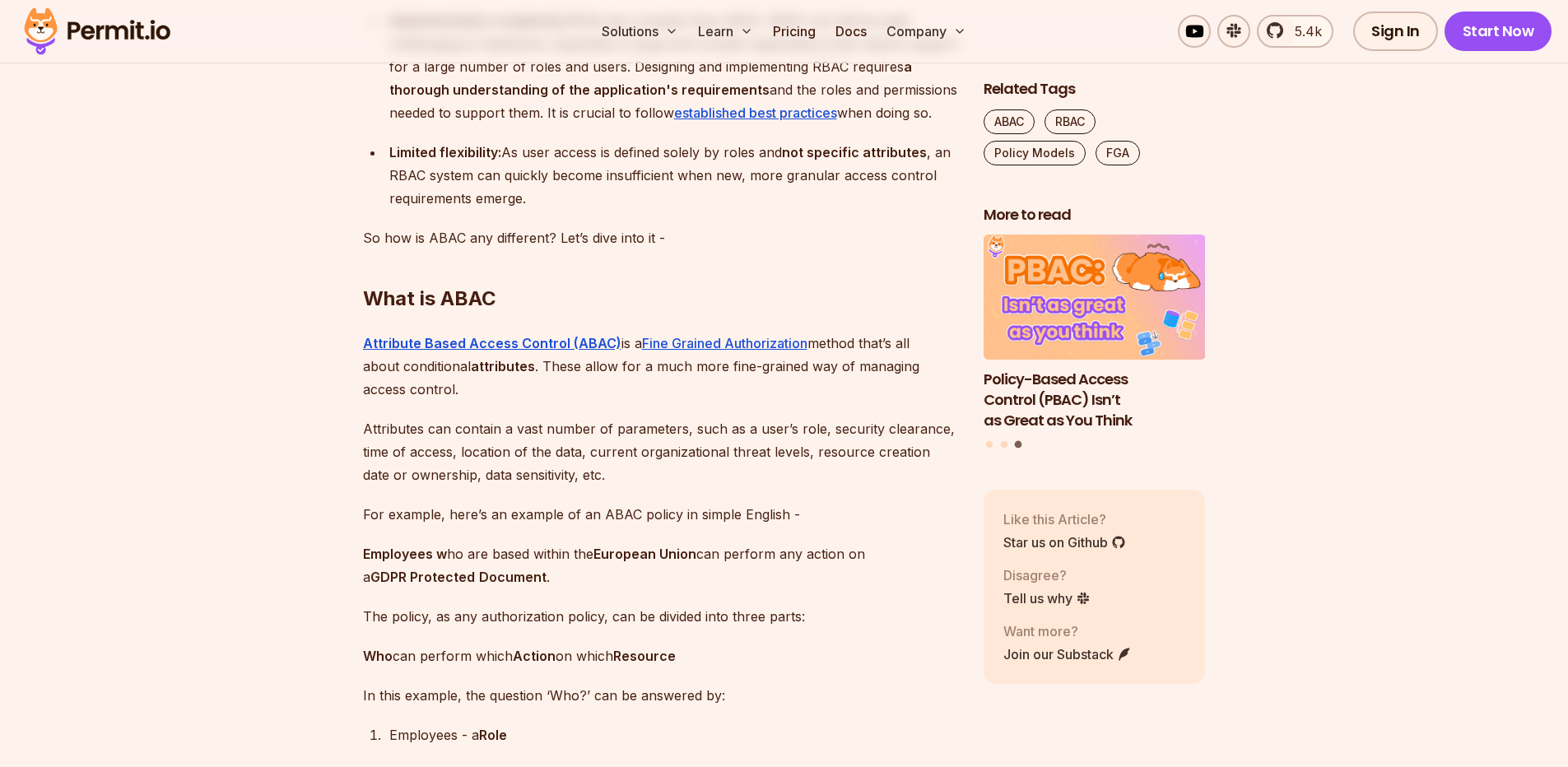
scroll to position [2171, 0]
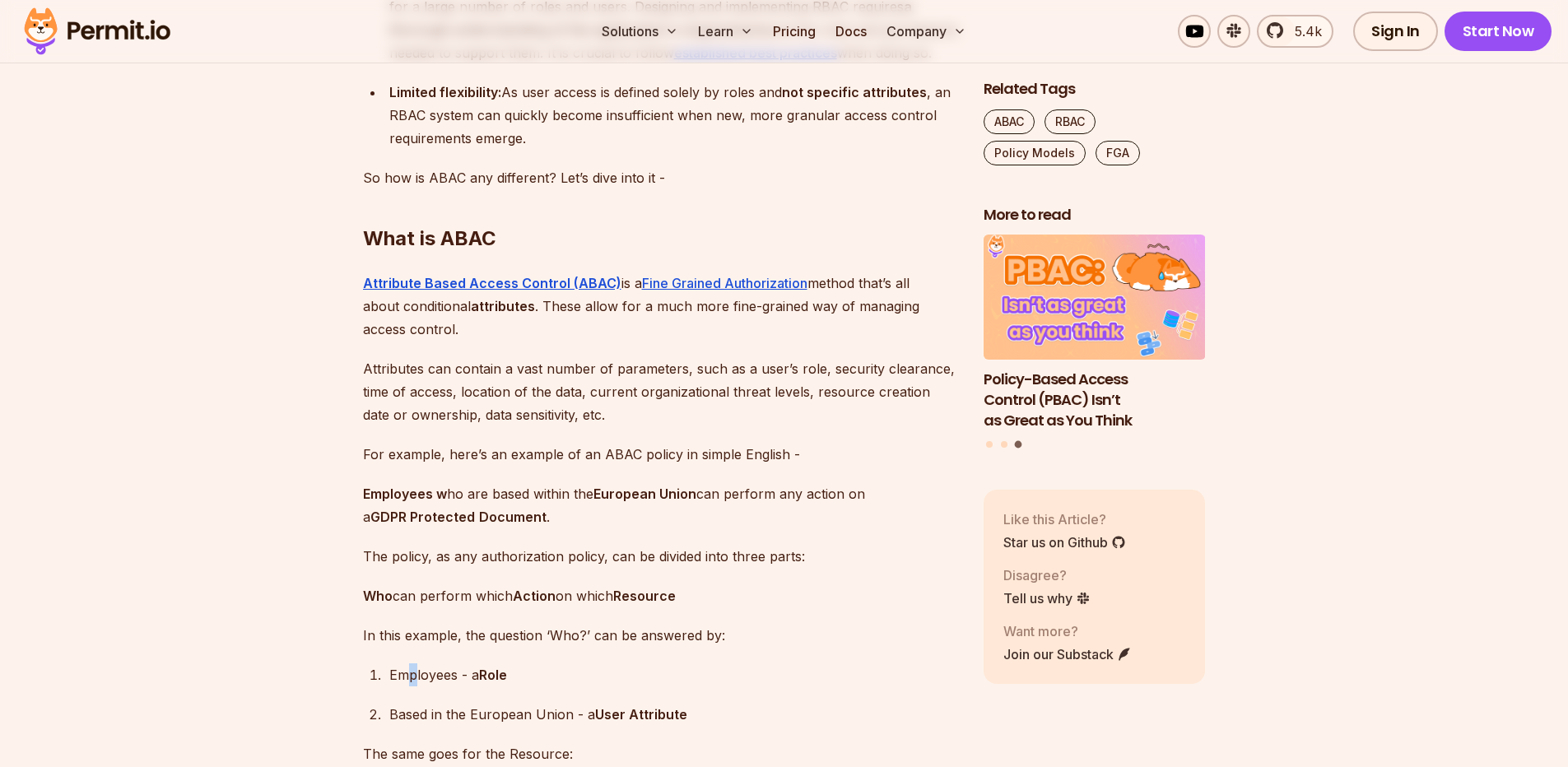
click at [417, 686] on div "Employees - a Role" at bounding box center [673, 674] width 568 height 23
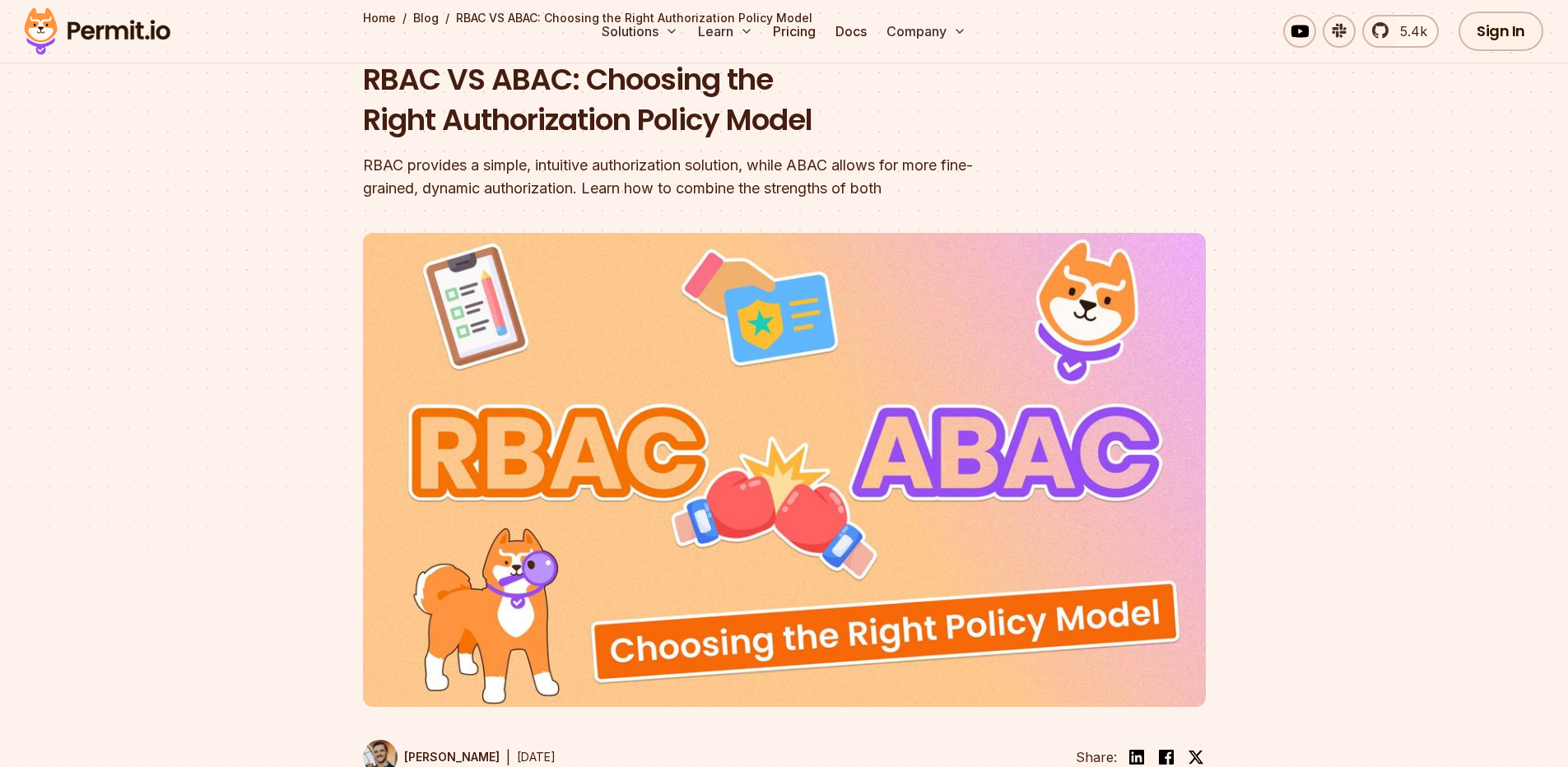
scroll to position [0, 0]
